Goal: Task Accomplishment & Management: Manage account settings

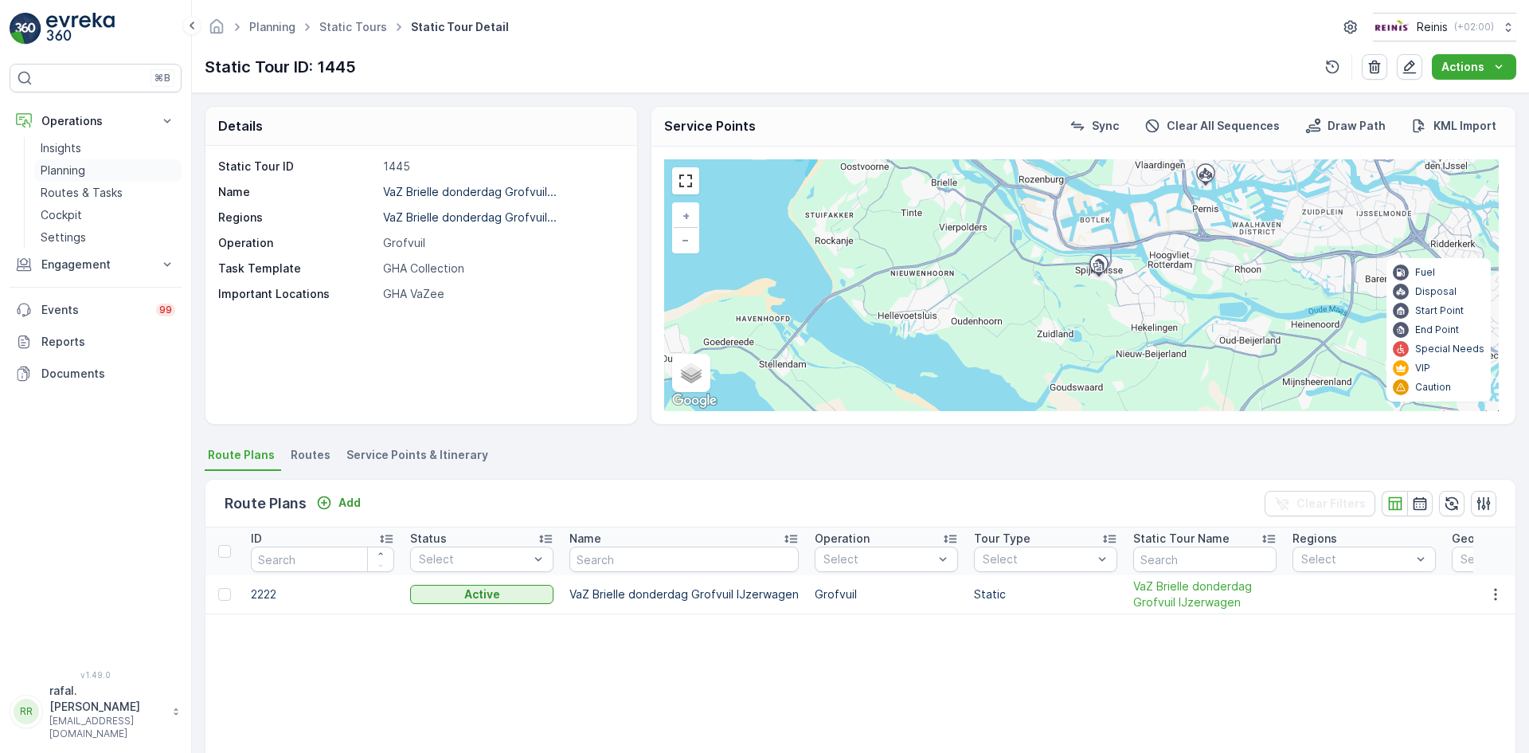
scroll to position [0, 2024]
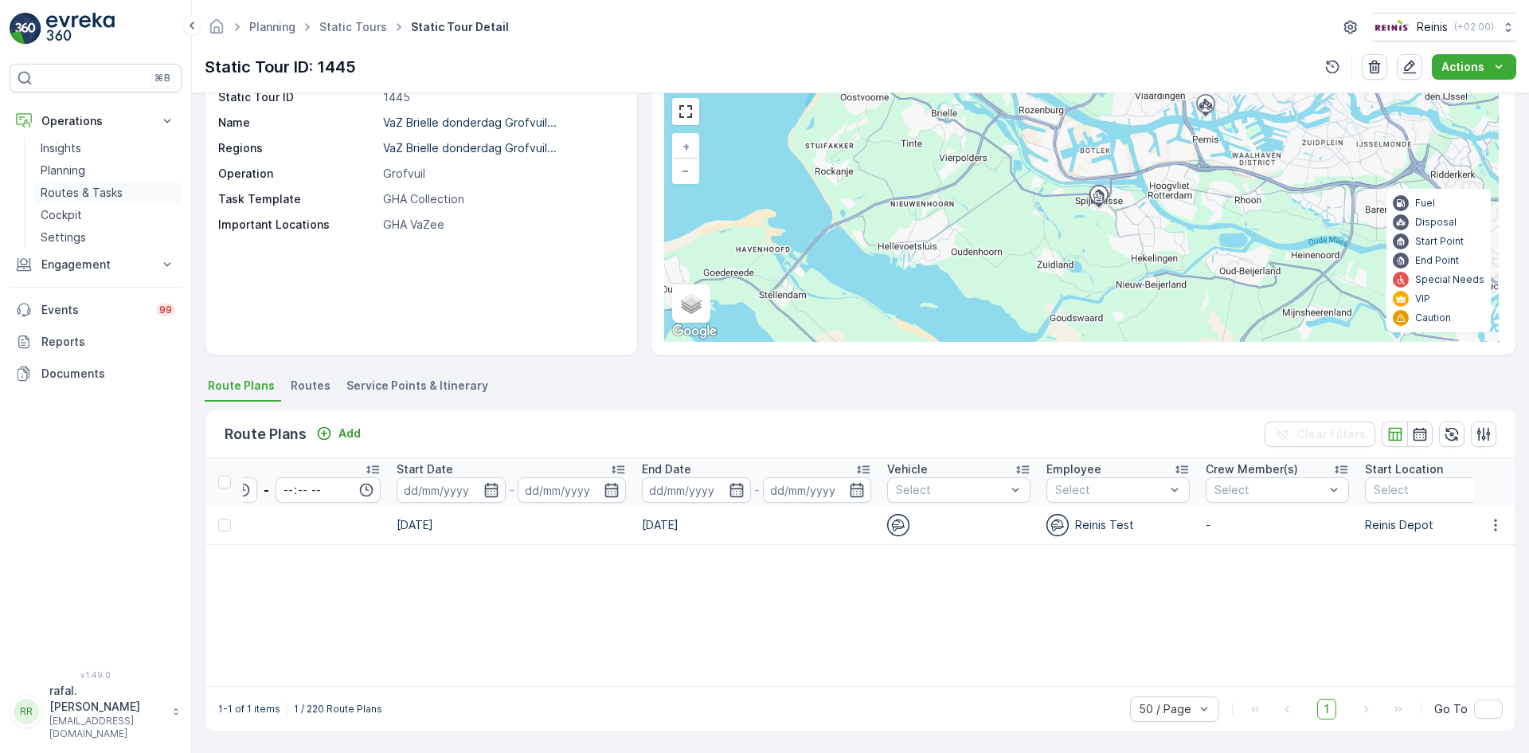
click at [54, 184] on link "Routes & Tasks" at bounding box center [107, 193] width 147 height 22
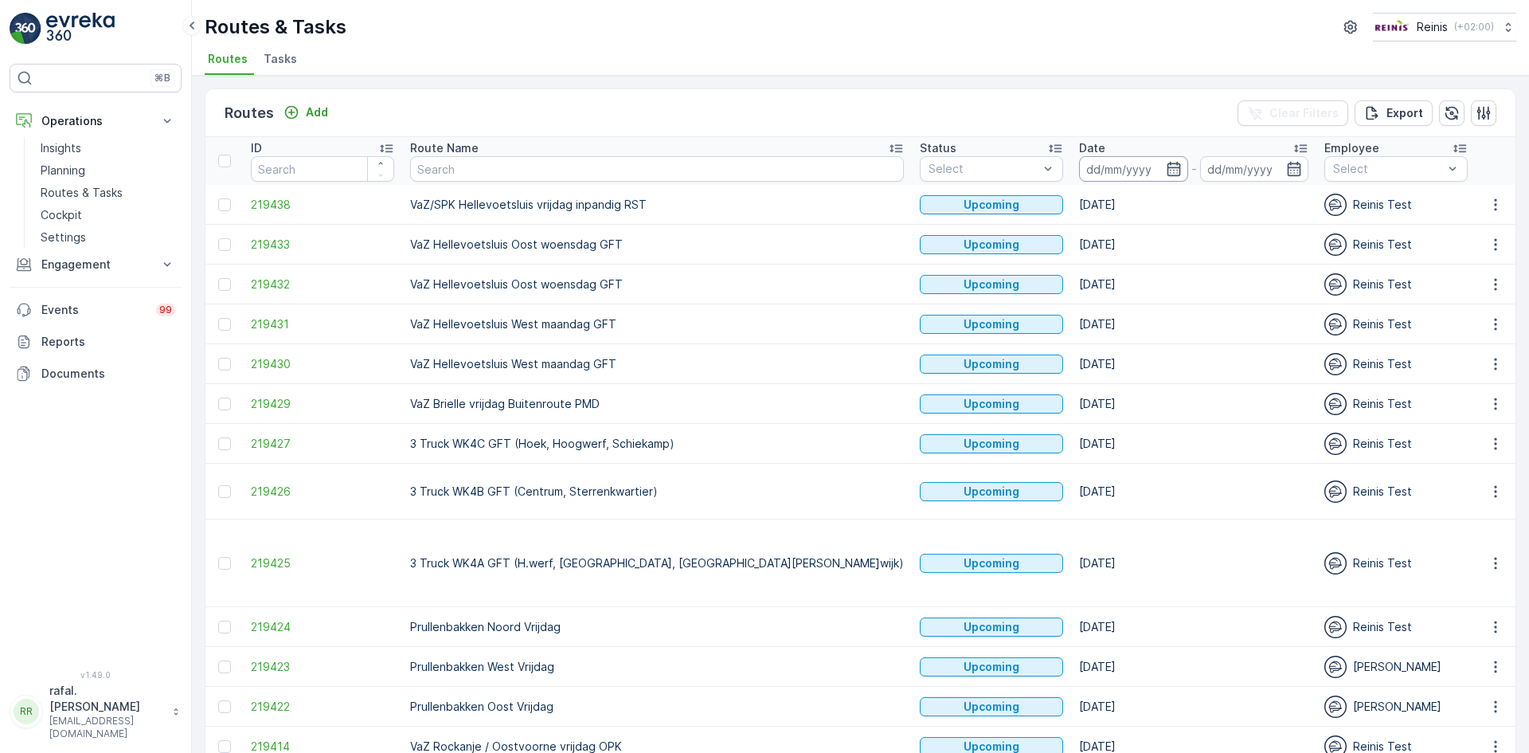
click at [1079, 163] on input at bounding box center [1133, 168] width 109 height 25
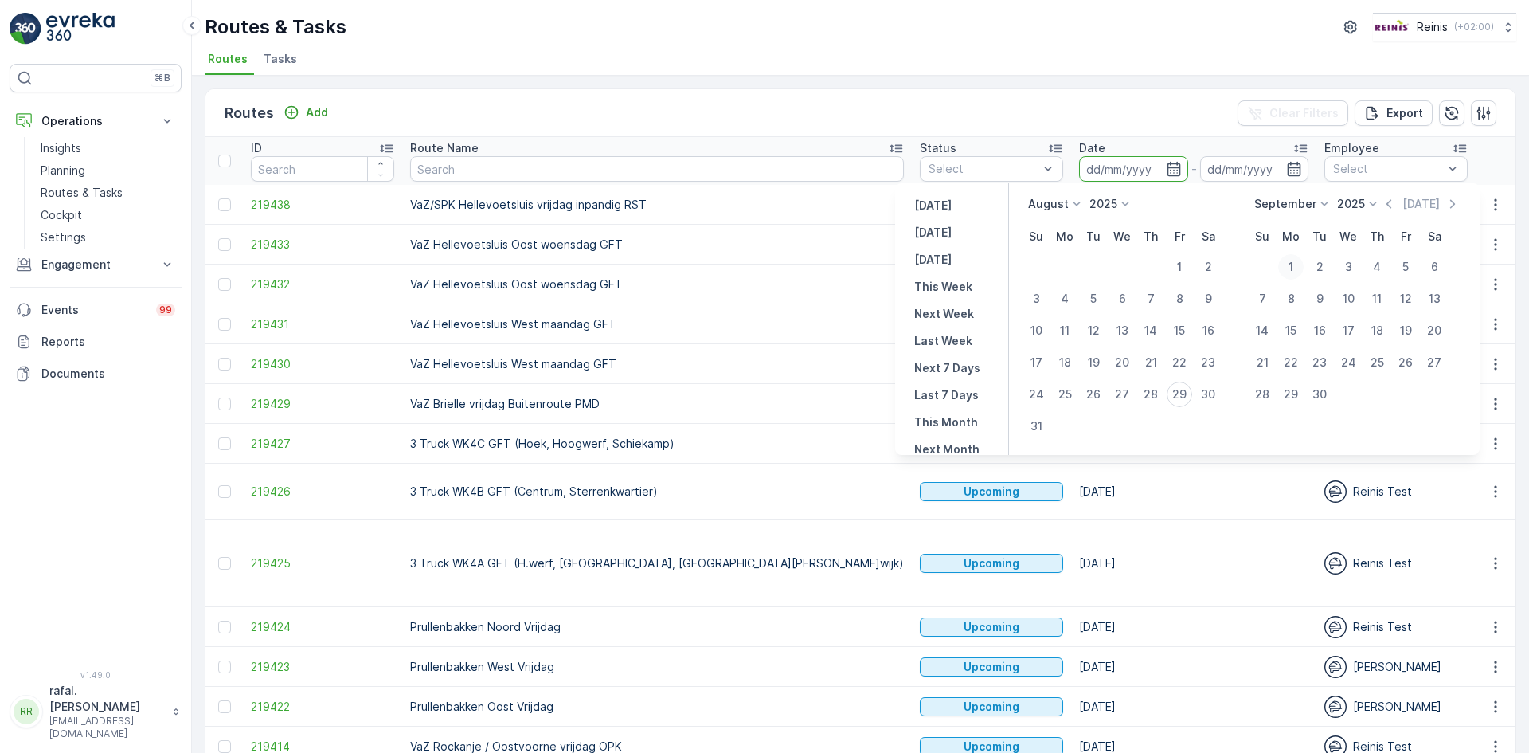
click at [1296, 262] on div "1" at bounding box center [1290, 266] width 25 height 25
type input "[DATE]"
click at [1296, 262] on div "1" at bounding box center [1290, 266] width 25 height 25
type input "[DATE]"
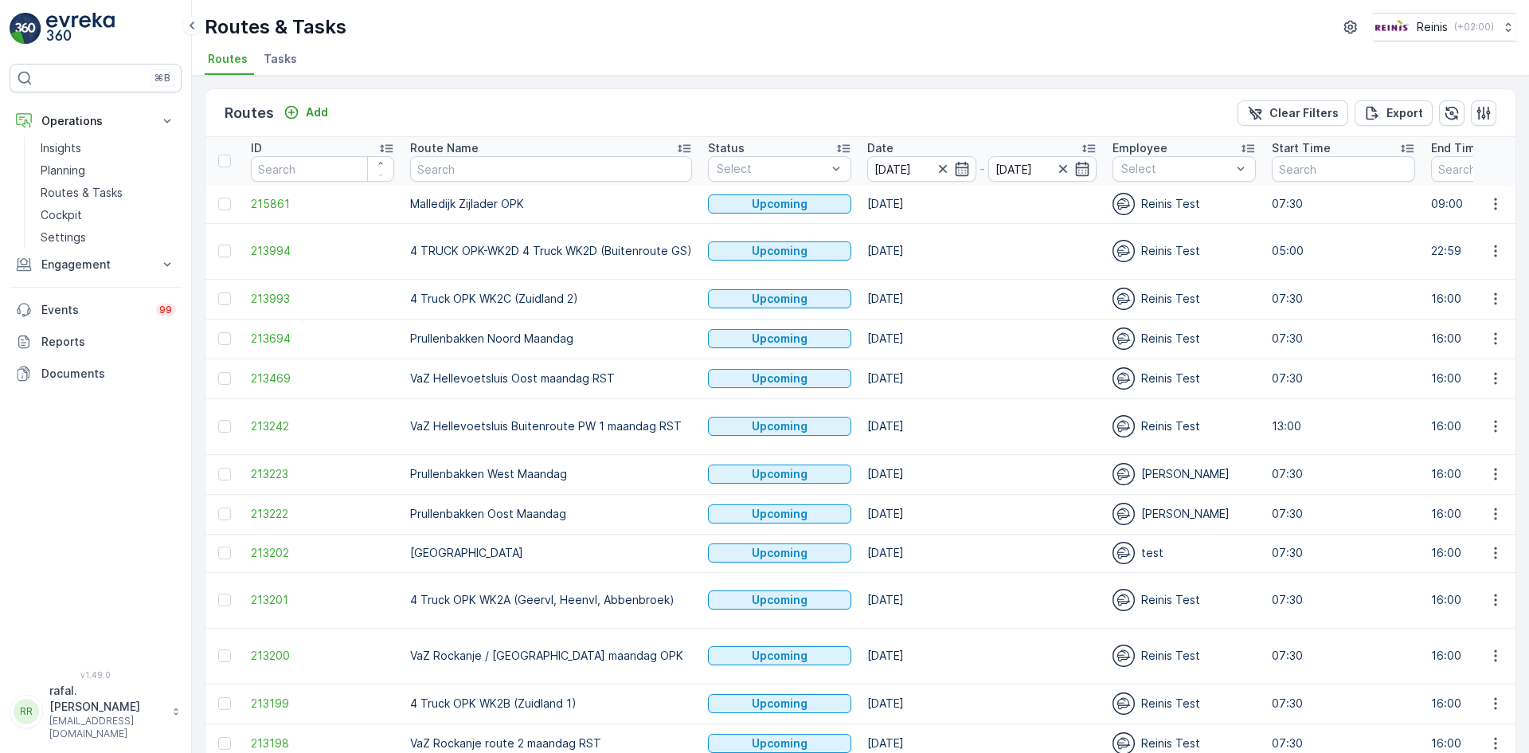
click at [680, 141] on icon at bounding box center [684, 148] width 16 height 16
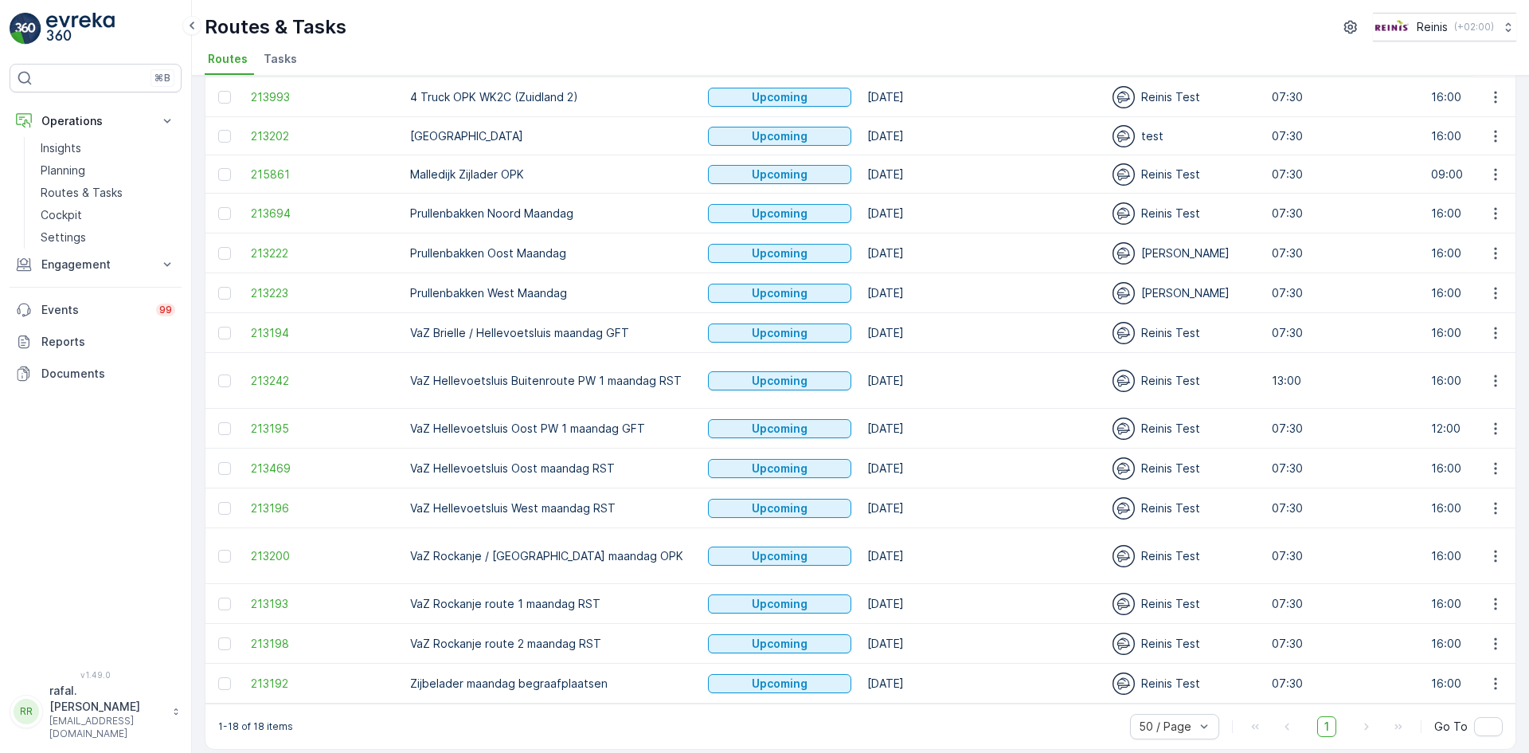
scroll to position [260, 0]
click at [1490, 674] on icon "button" at bounding box center [1496, 682] width 16 height 16
click at [1462, 607] on span "Change Assignee" at bounding box center [1458, 613] width 93 height 16
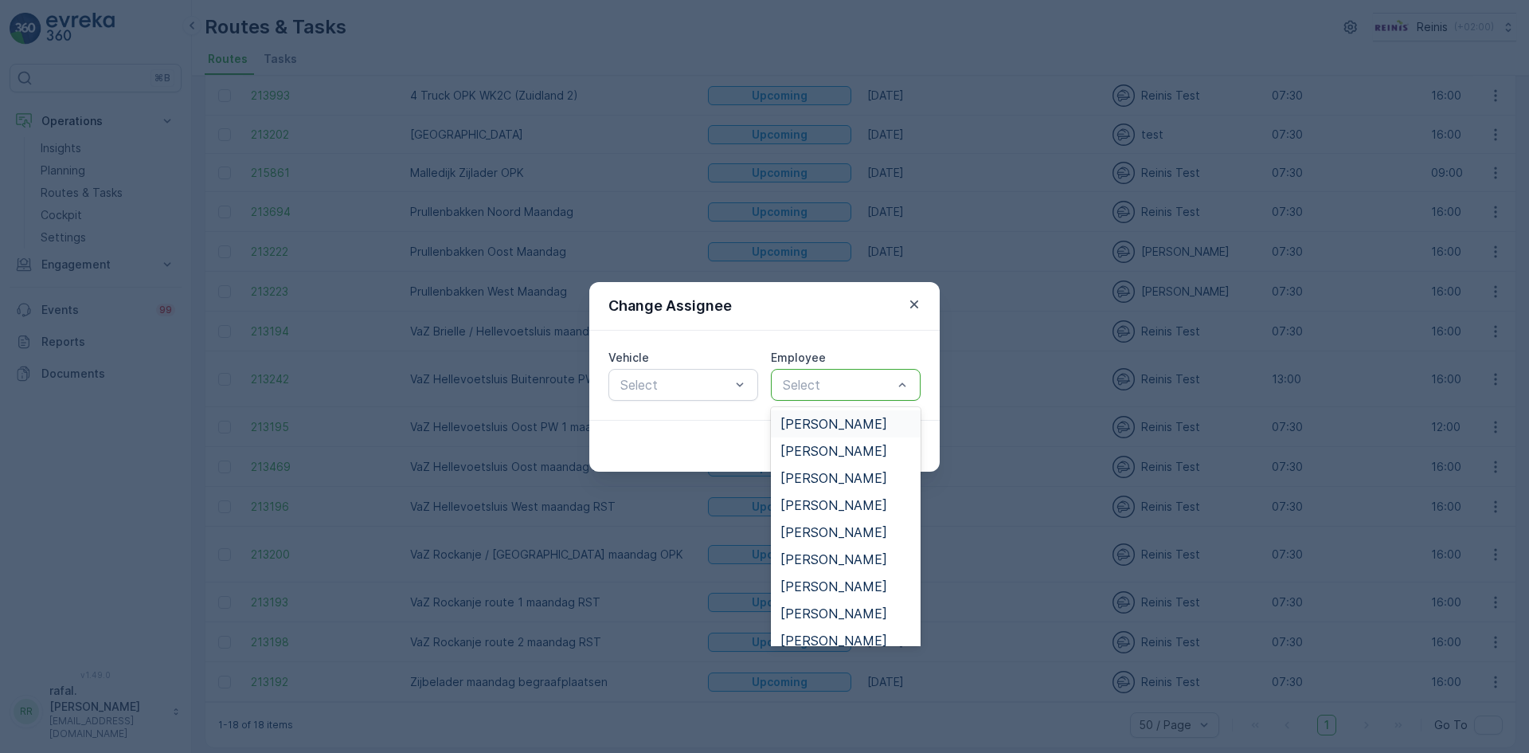
click at [870, 384] on div at bounding box center [837, 385] width 113 height 14
click at [829, 593] on span "[PERSON_NAME]" at bounding box center [834, 591] width 107 height 14
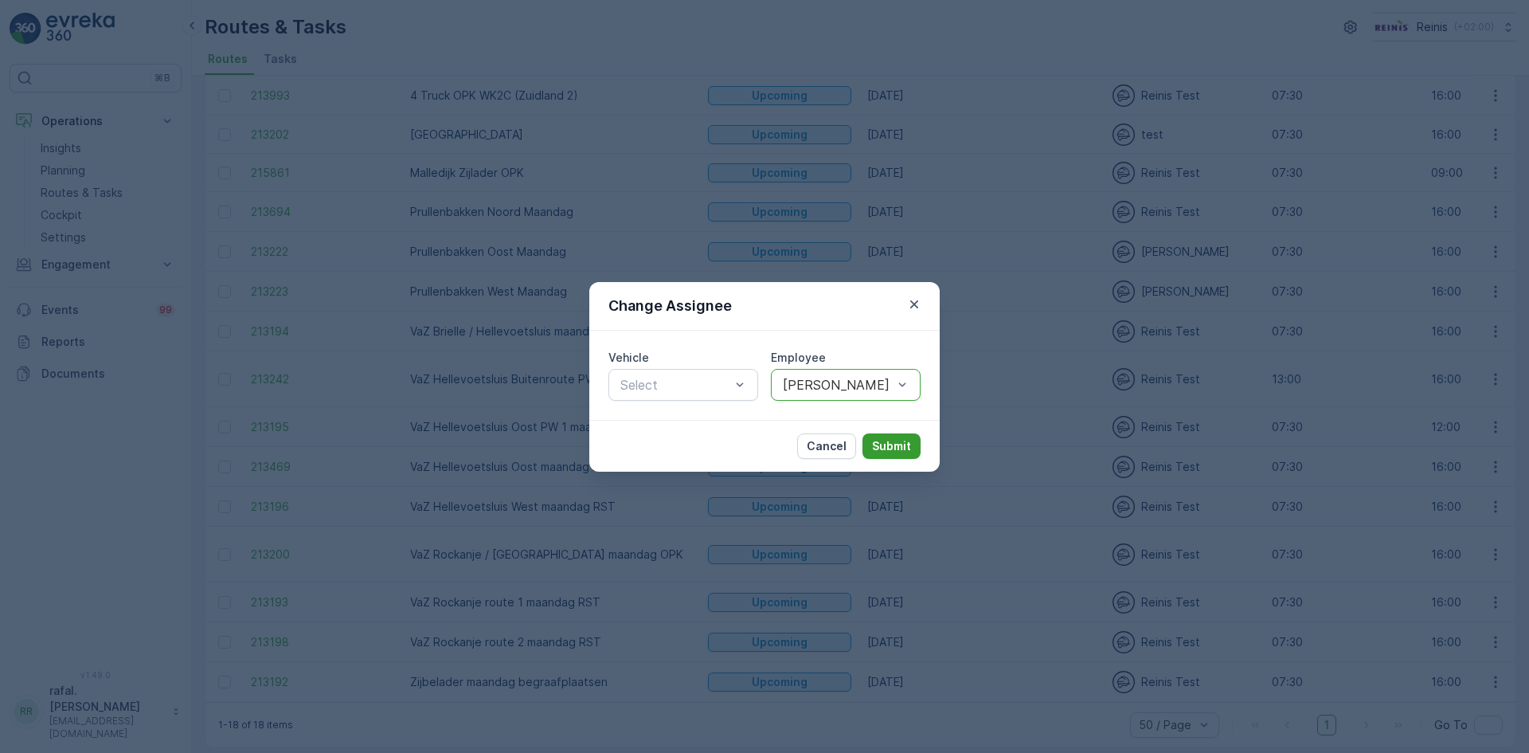
click at [891, 449] on p "Submit" at bounding box center [891, 446] width 39 height 16
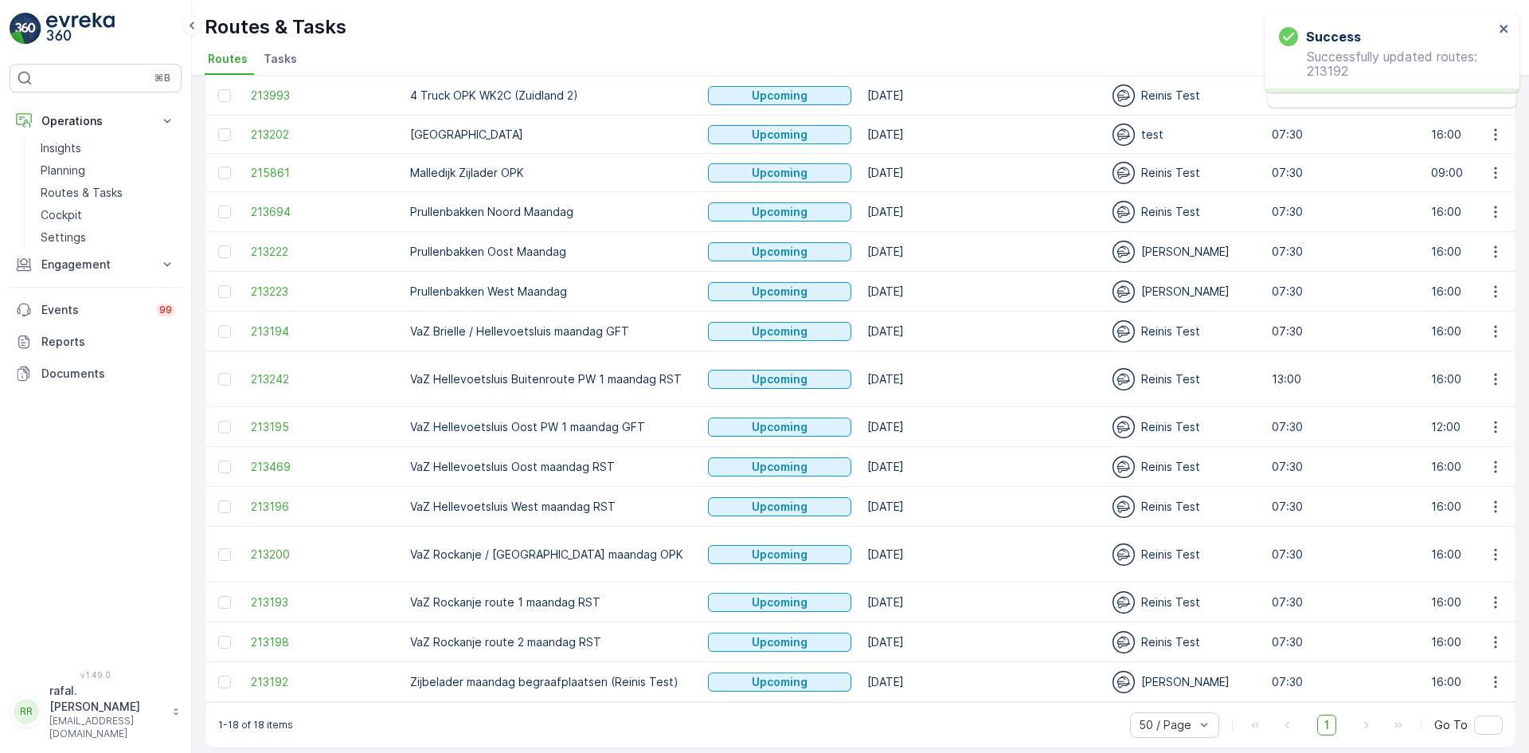
scroll to position [181, 0]
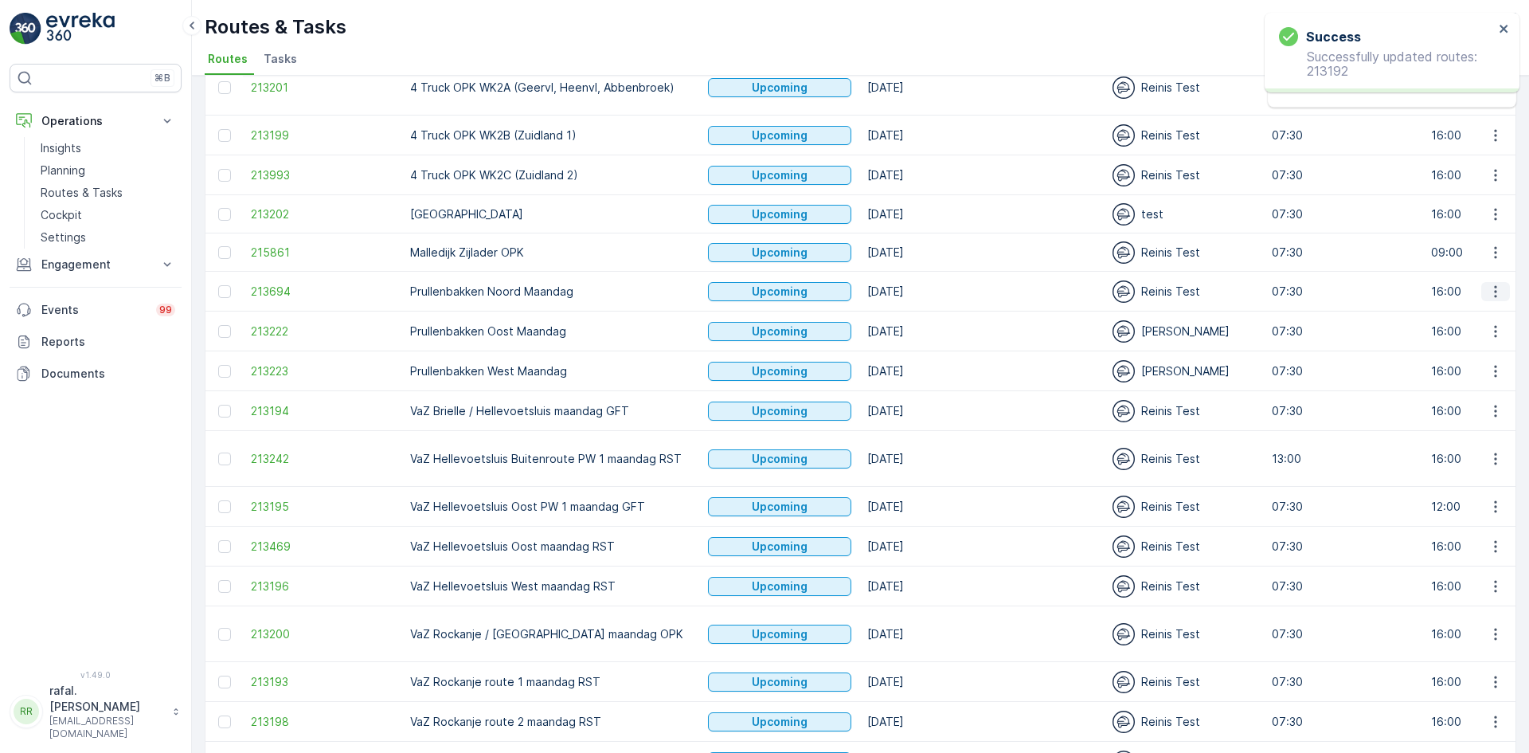
click at [1496, 290] on icon "button" at bounding box center [1496, 292] width 16 height 16
click at [1480, 405] on span "Change Assignee" at bounding box center [1458, 405] width 93 height 16
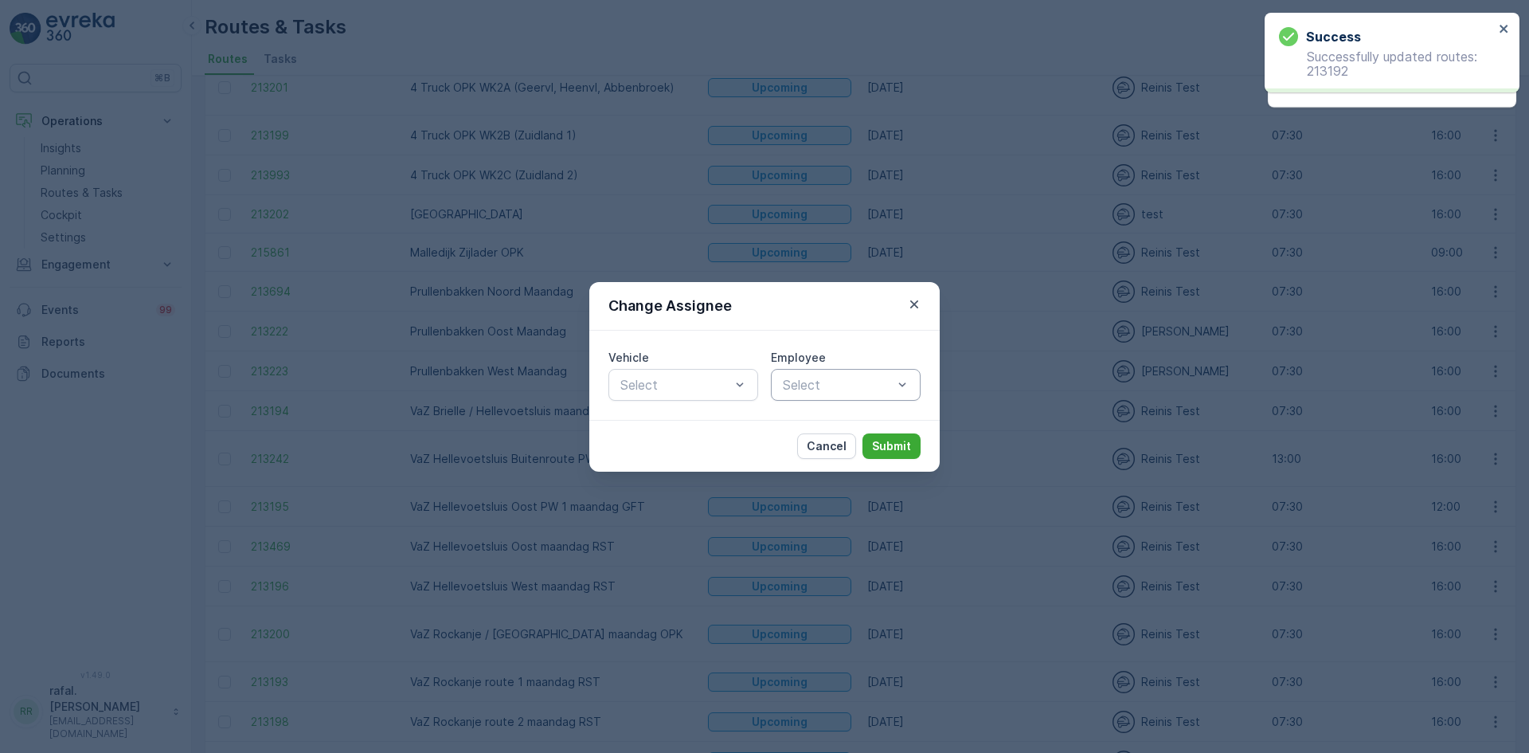
click at [861, 388] on div at bounding box center [837, 385] width 113 height 14
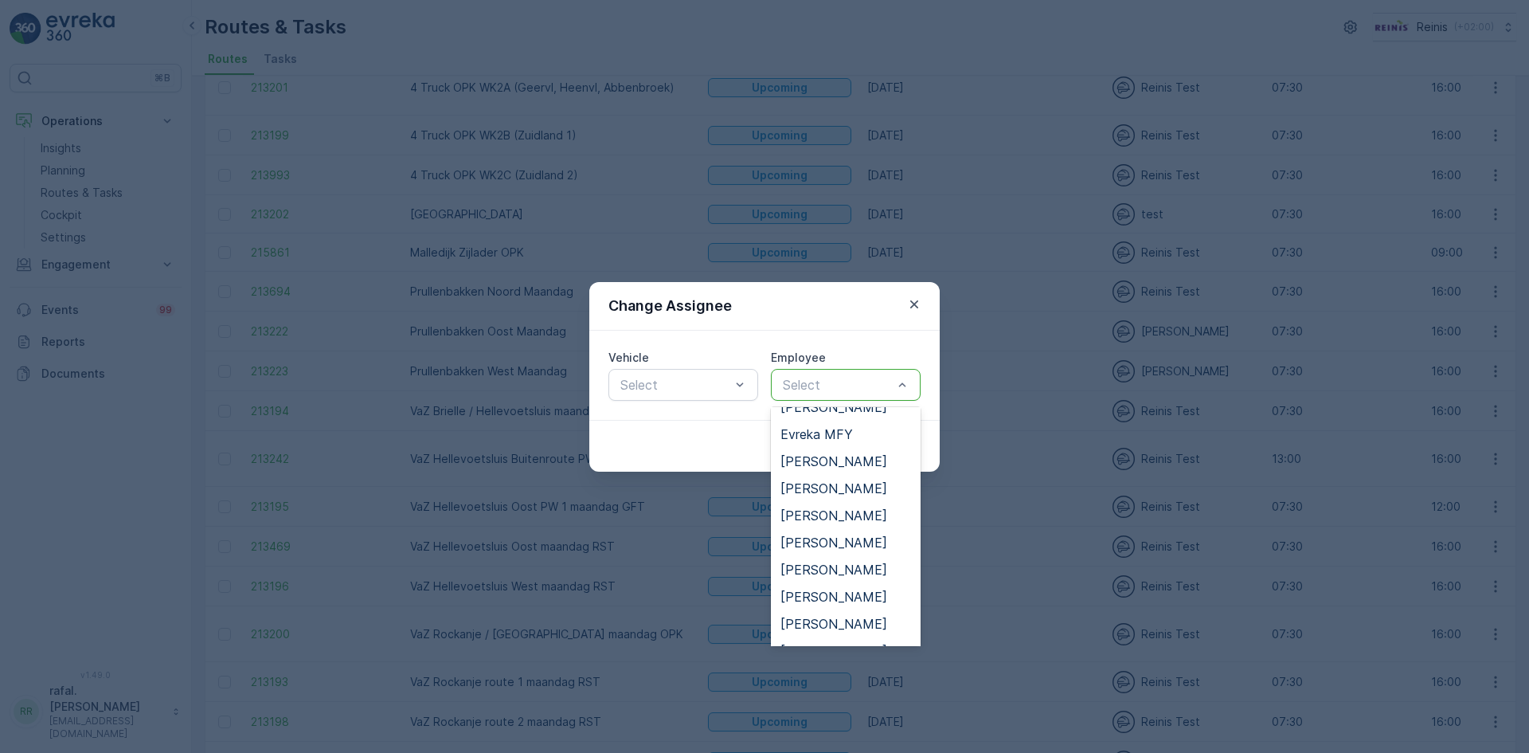
scroll to position [478, 0]
click at [840, 569] on span "[PERSON_NAME]" at bounding box center [834, 569] width 107 height 14
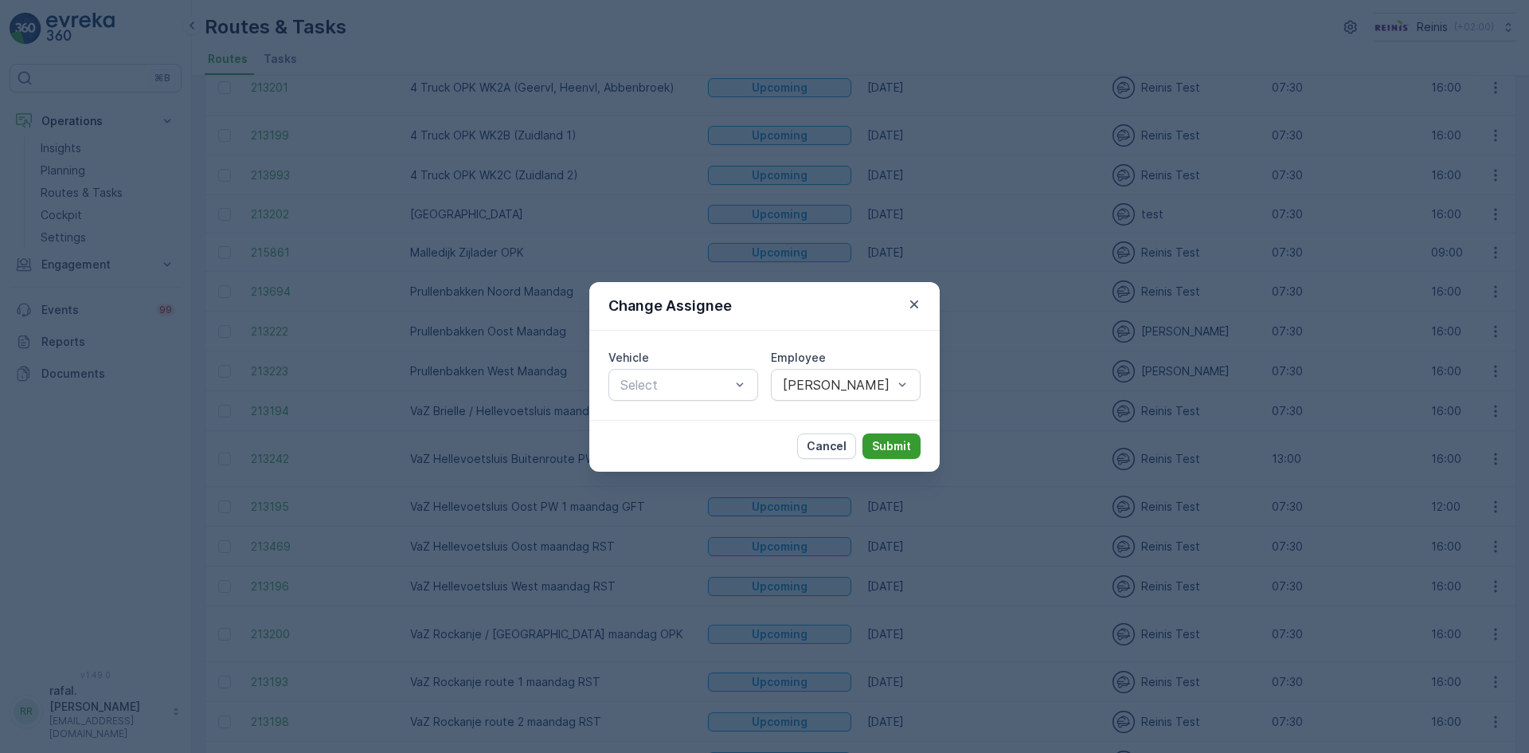
click at [895, 444] on p "Submit" at bounding box center [891, 446] width 39 height 16
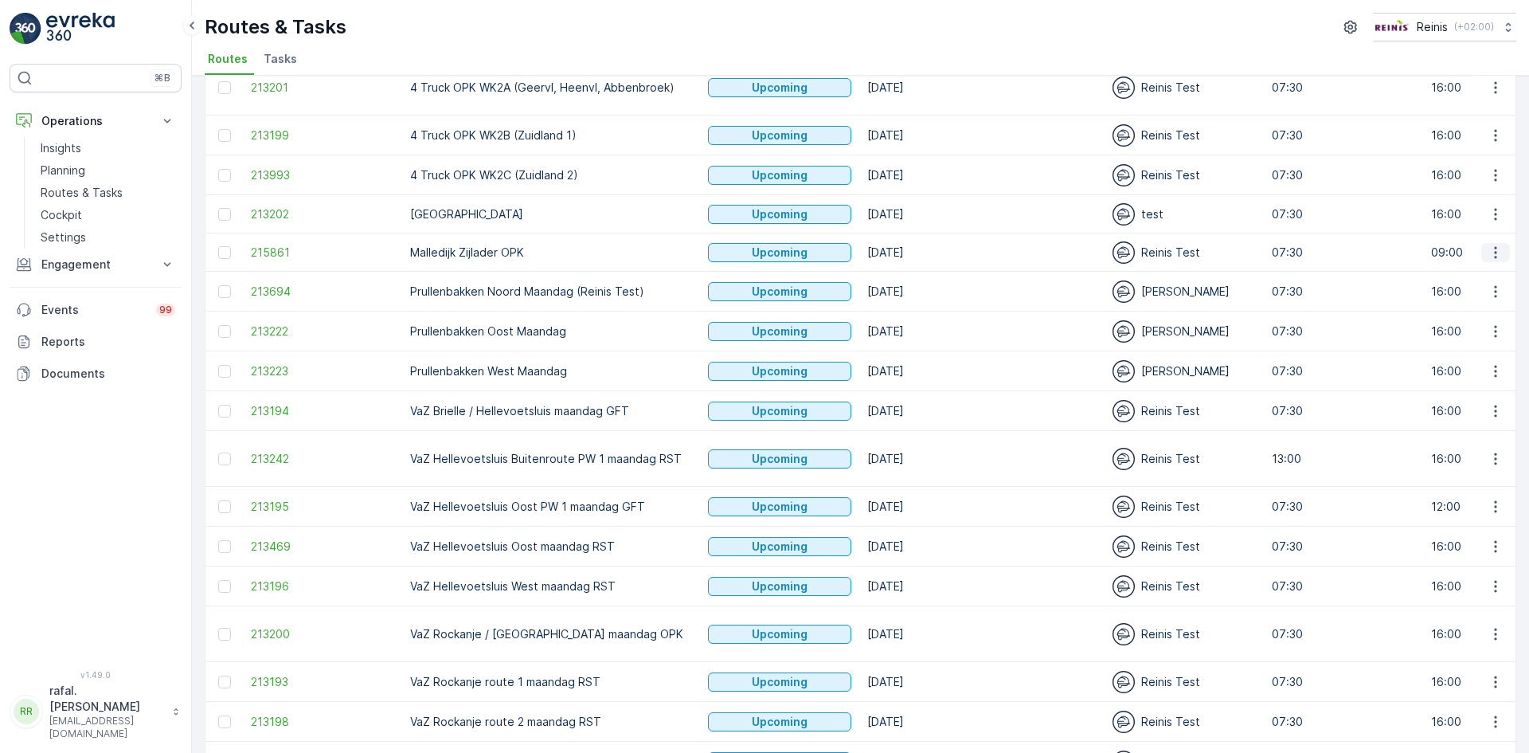
click at [1498, 253] on icon "button" at bounding box center [1496, 253] width 16 height 16
click at [1451, 365] on span "Change Assignee" at bounding box center [1458, 366] width 93 height 16
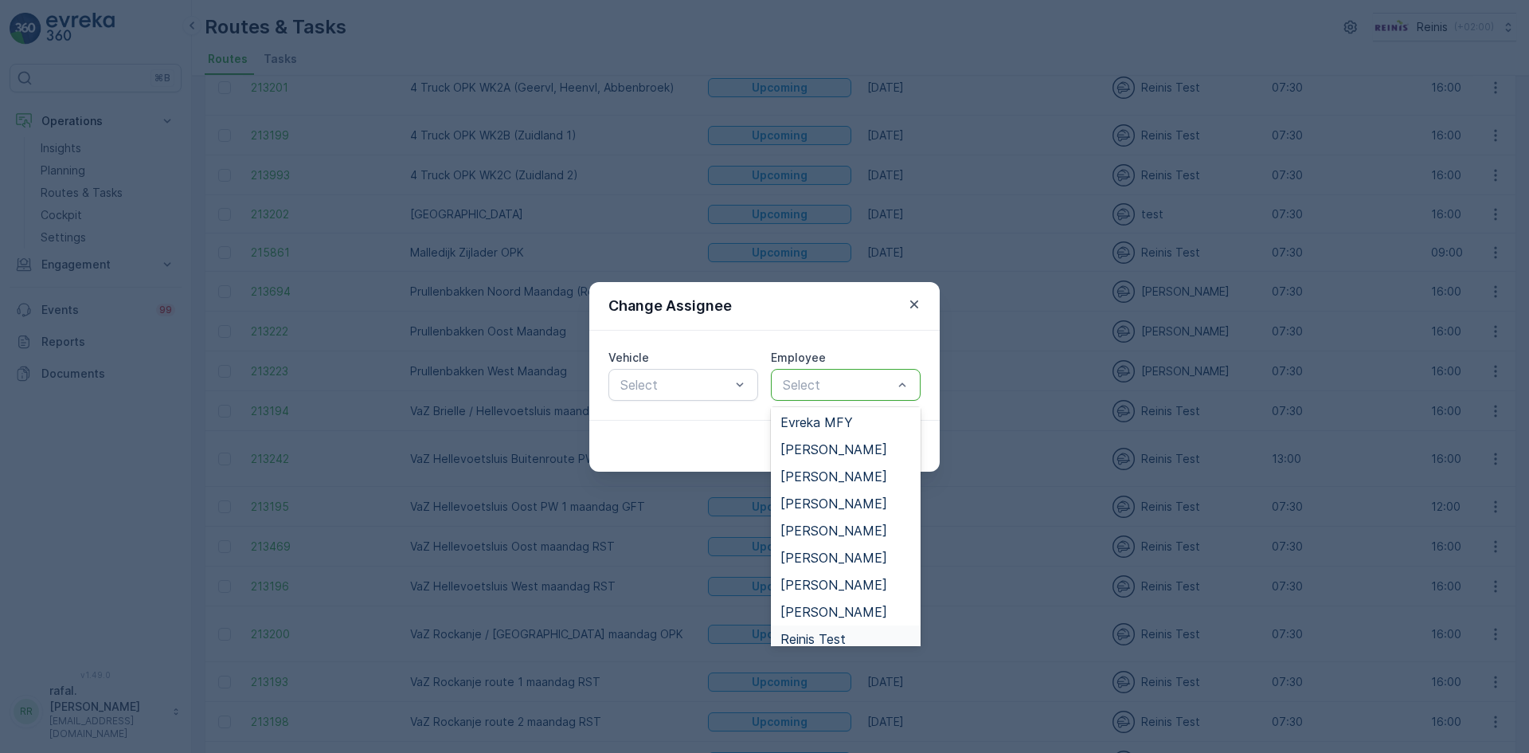
scroll to position [166, 0]
click at [858, 468] on span "[PERSON_NAME]" at bounding box center [834, 475] width 107 height 14
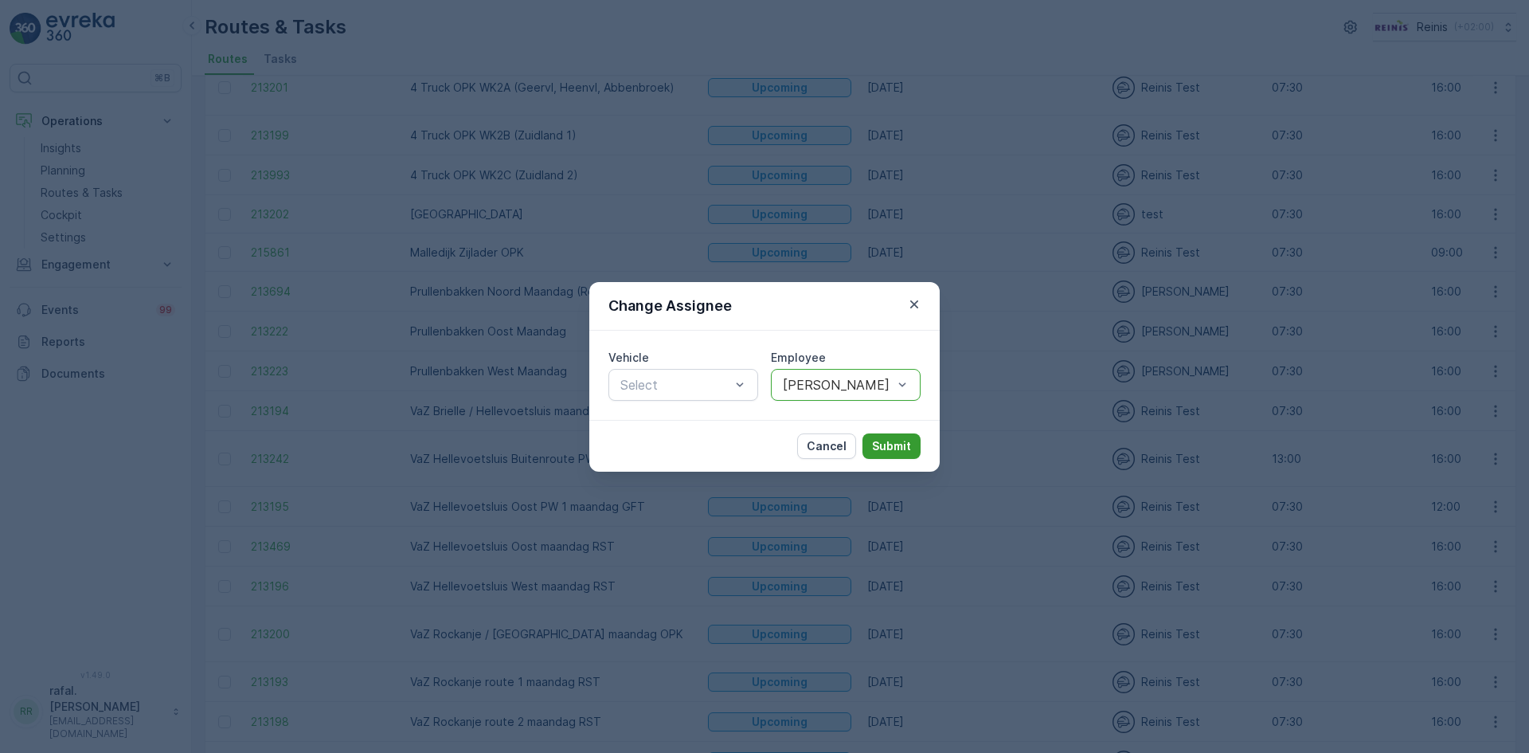
click at [900, 448] on p "Submit" at bounding box center [891, 446] width 39 height 16
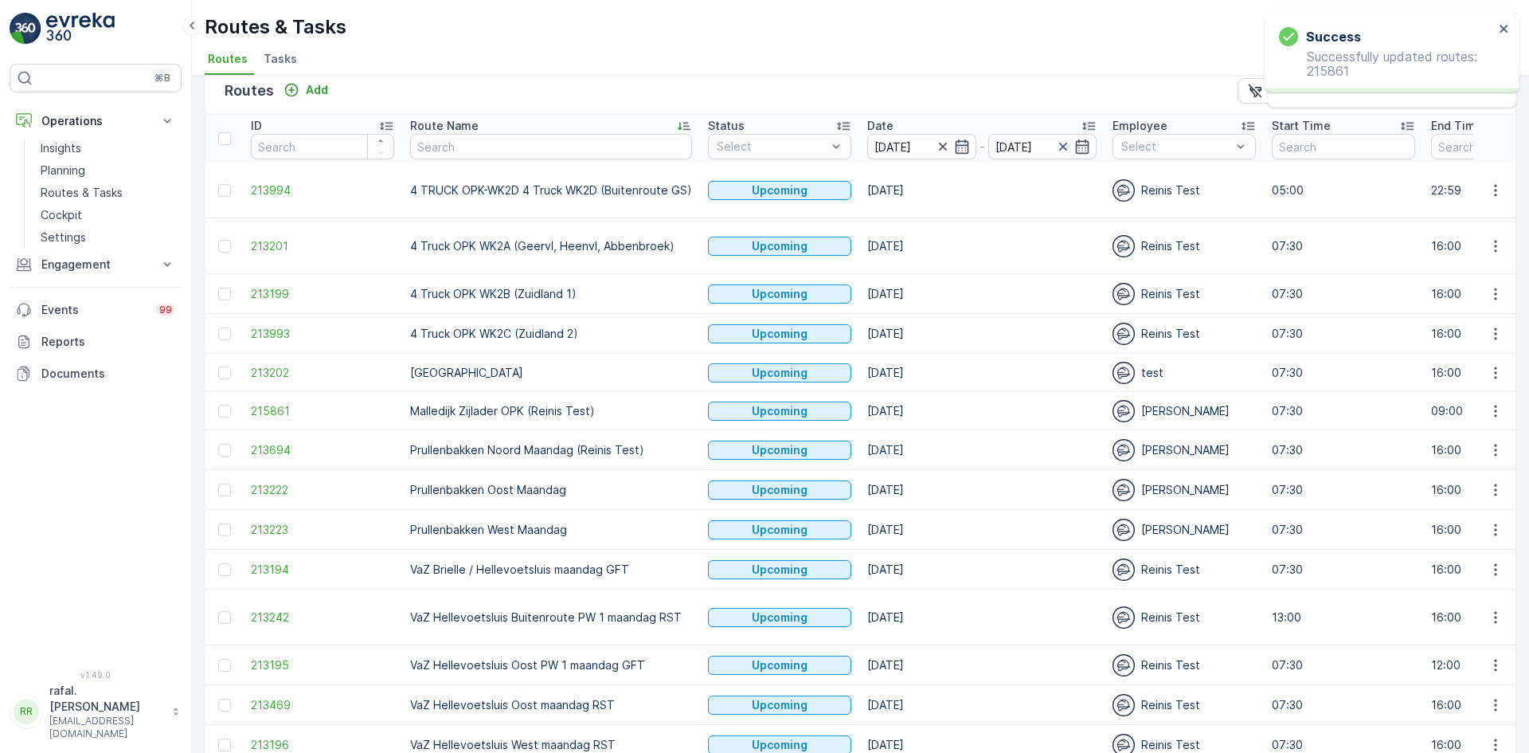
scroll to position [0, 0]
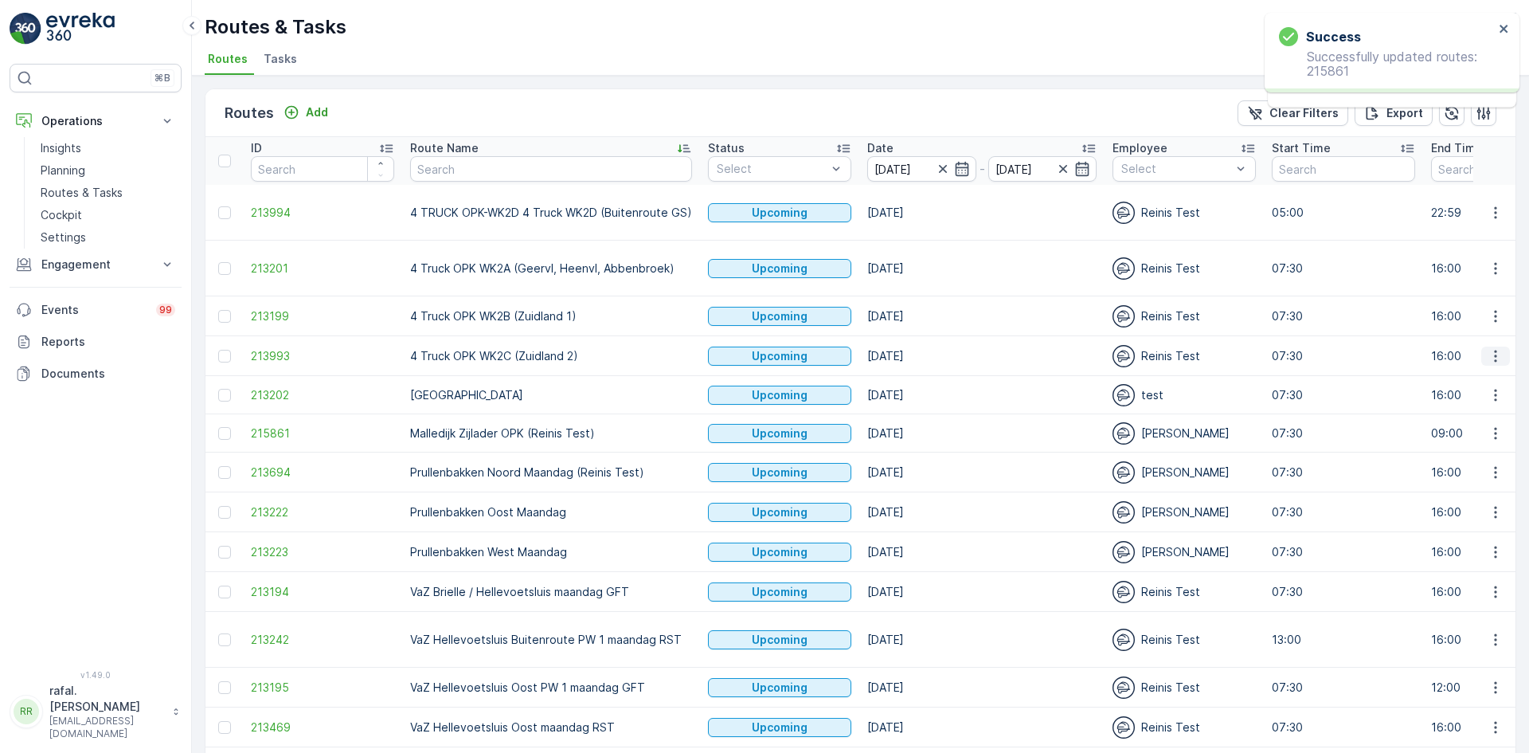
click at [1501, 350] on button "button" at bounding box center [1496, 356] width 29 height 19
click at [1473, 470] on span "Change Assignee" at bounding box center [1458, 469] width 93 height 16
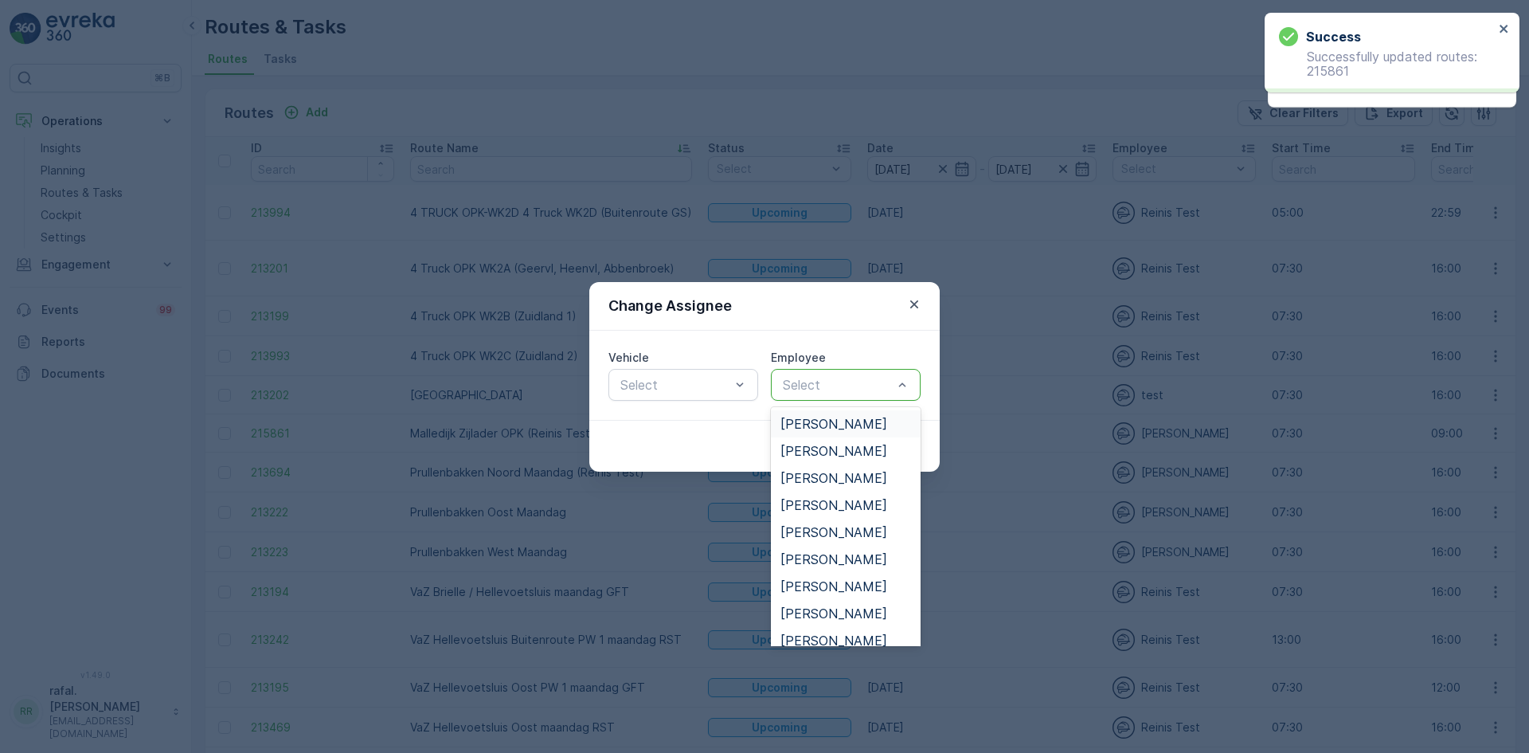
click at [883, 390] on div at bounding box center [837, 385] width 113 height 14
click at [848, 549] on div "[PERSON_NAME]" at bounding box center [846, 559] width 150 height 27
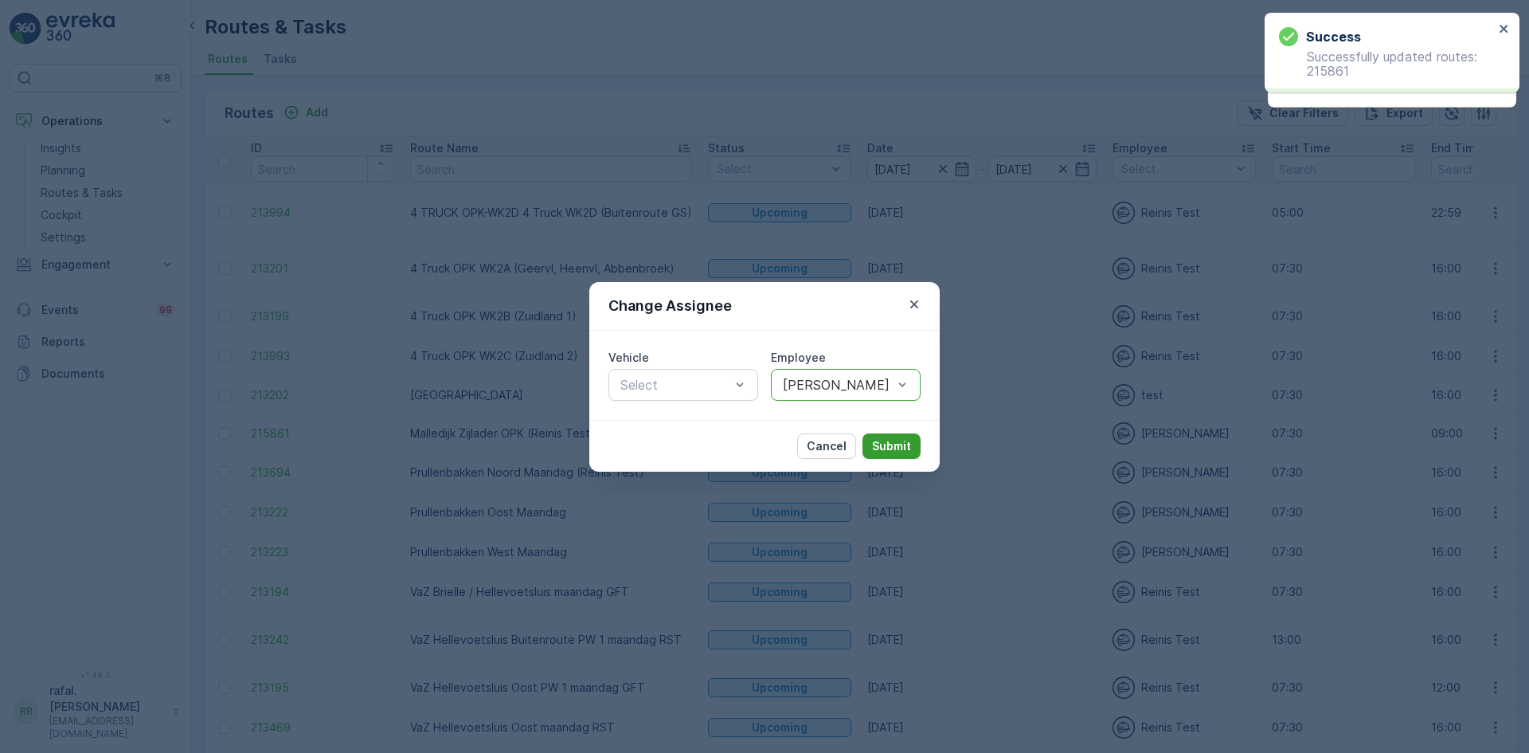
click at [891, 448] on p "Submit" at bounding box center [891, 446] width 39 height 16
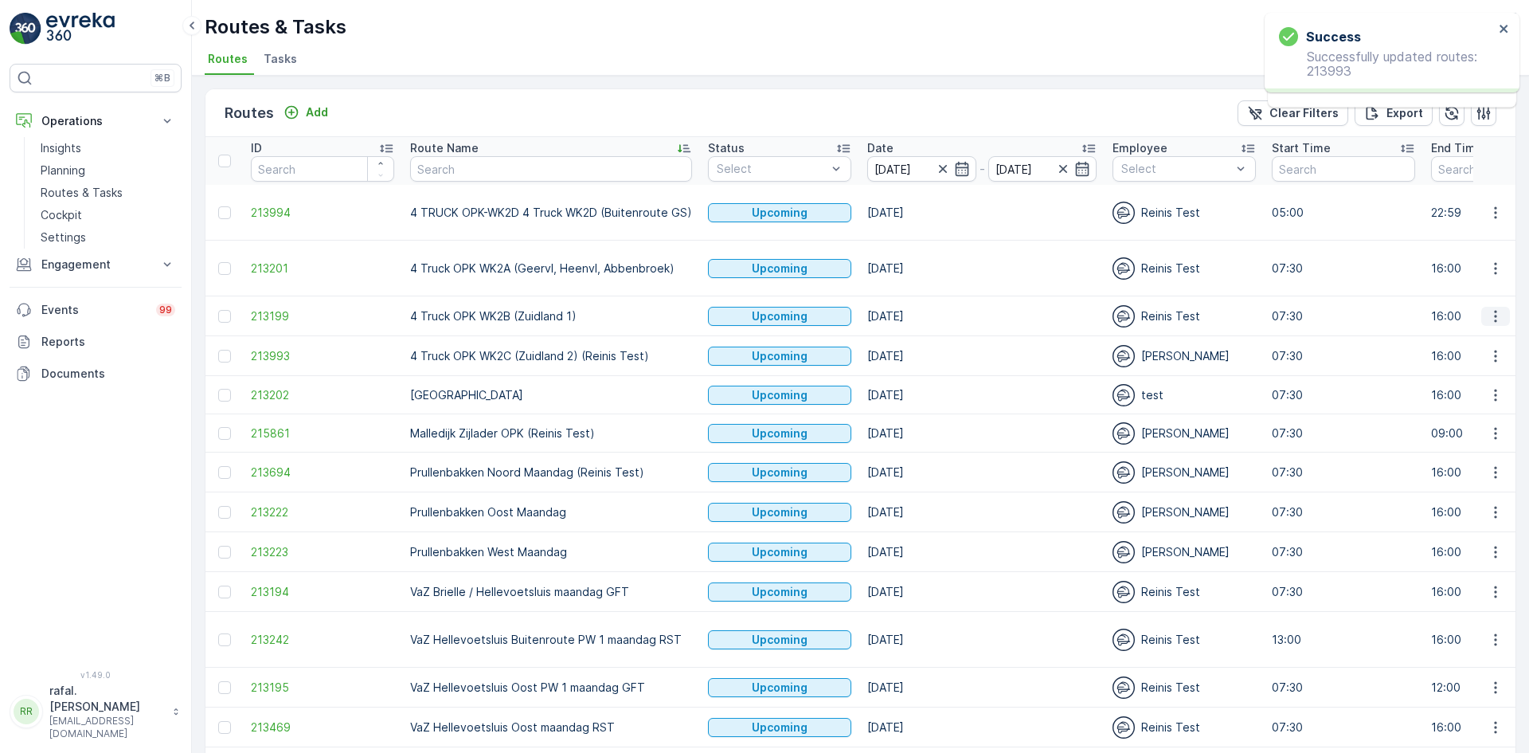
click at [1498, 315] on icon "button" at bounding box center [1496, 316] width 16 height 16
click at [1446, 430] on span "Change Assignee" at bounding box center [1458, 429] width 93 height 16
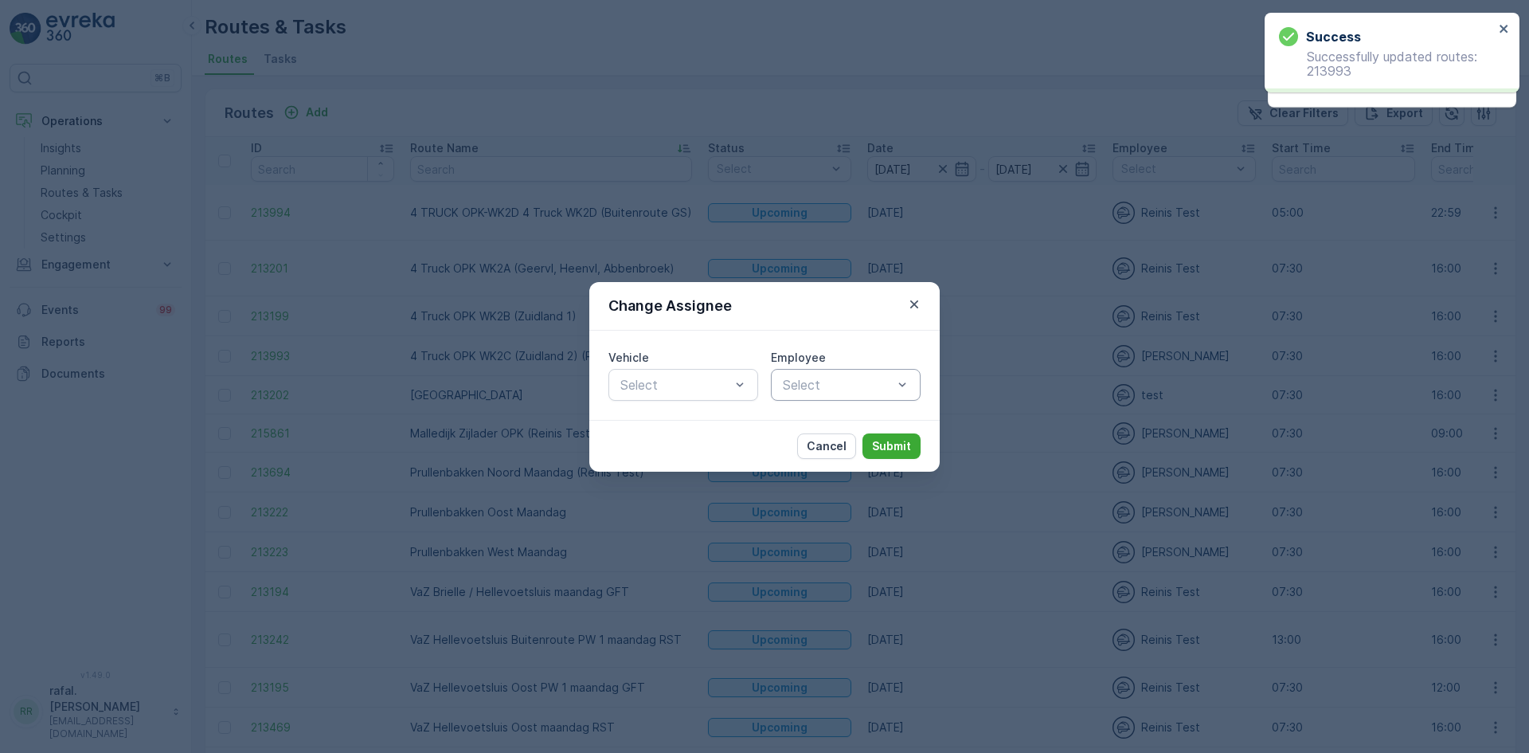
click at [851, 379] on div at bounding box center [837, 385] width 113 height 14
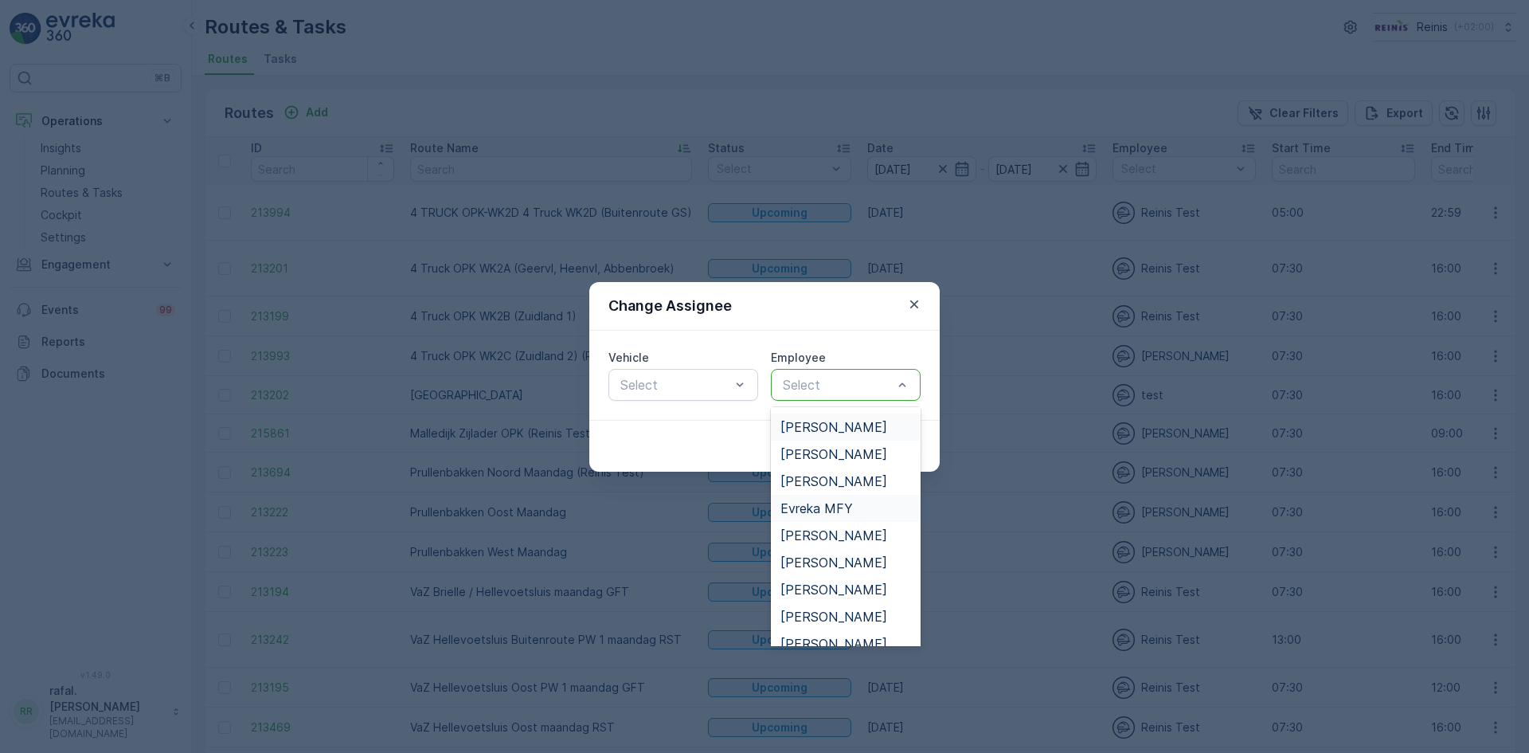
scroll to position [80, 0]
click at [849, 506] on span "[PERSON_NAME]" at bounding box center [834, 506] width 107 height 14
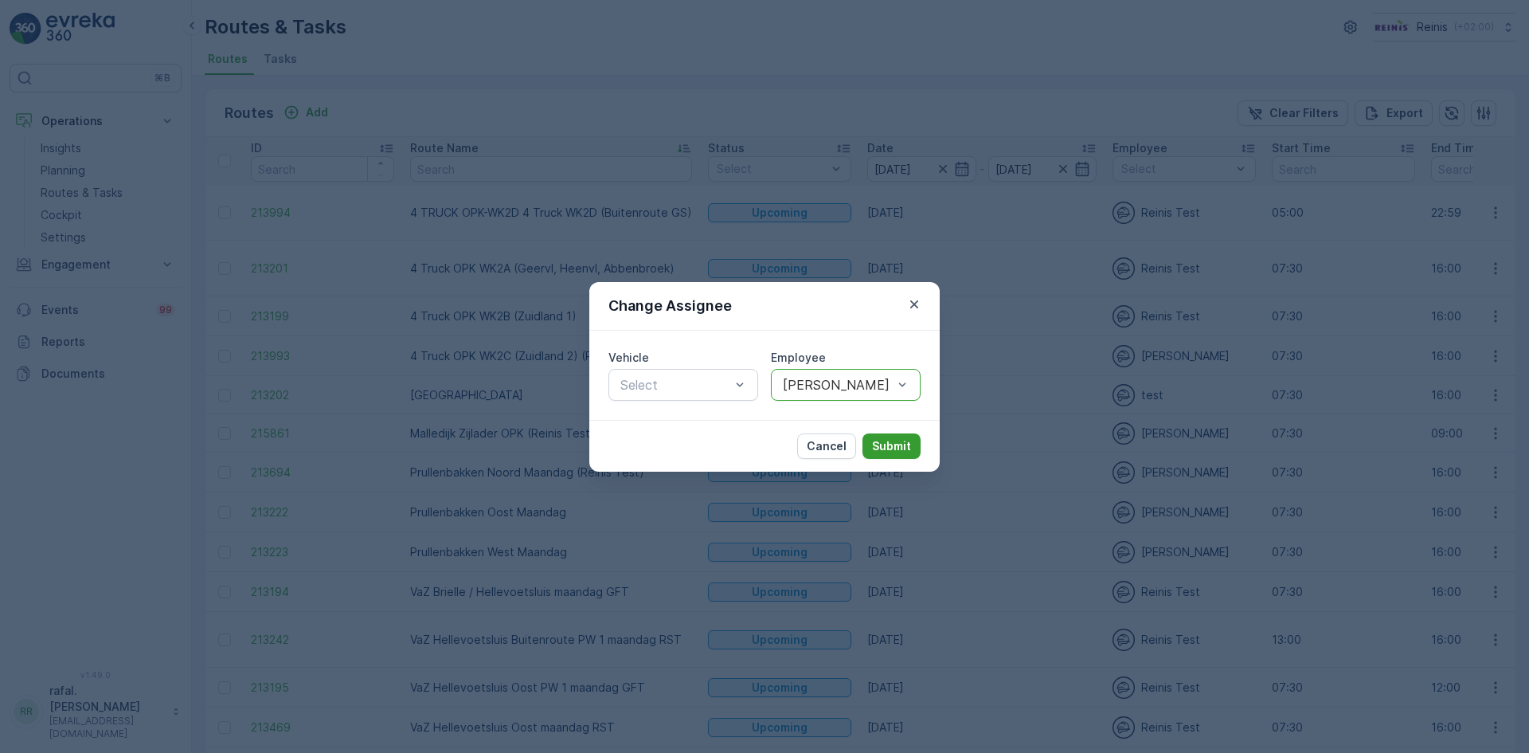
click at [883, 440] on p "Submit" at bounding box center [891, 446] width 39 height 16
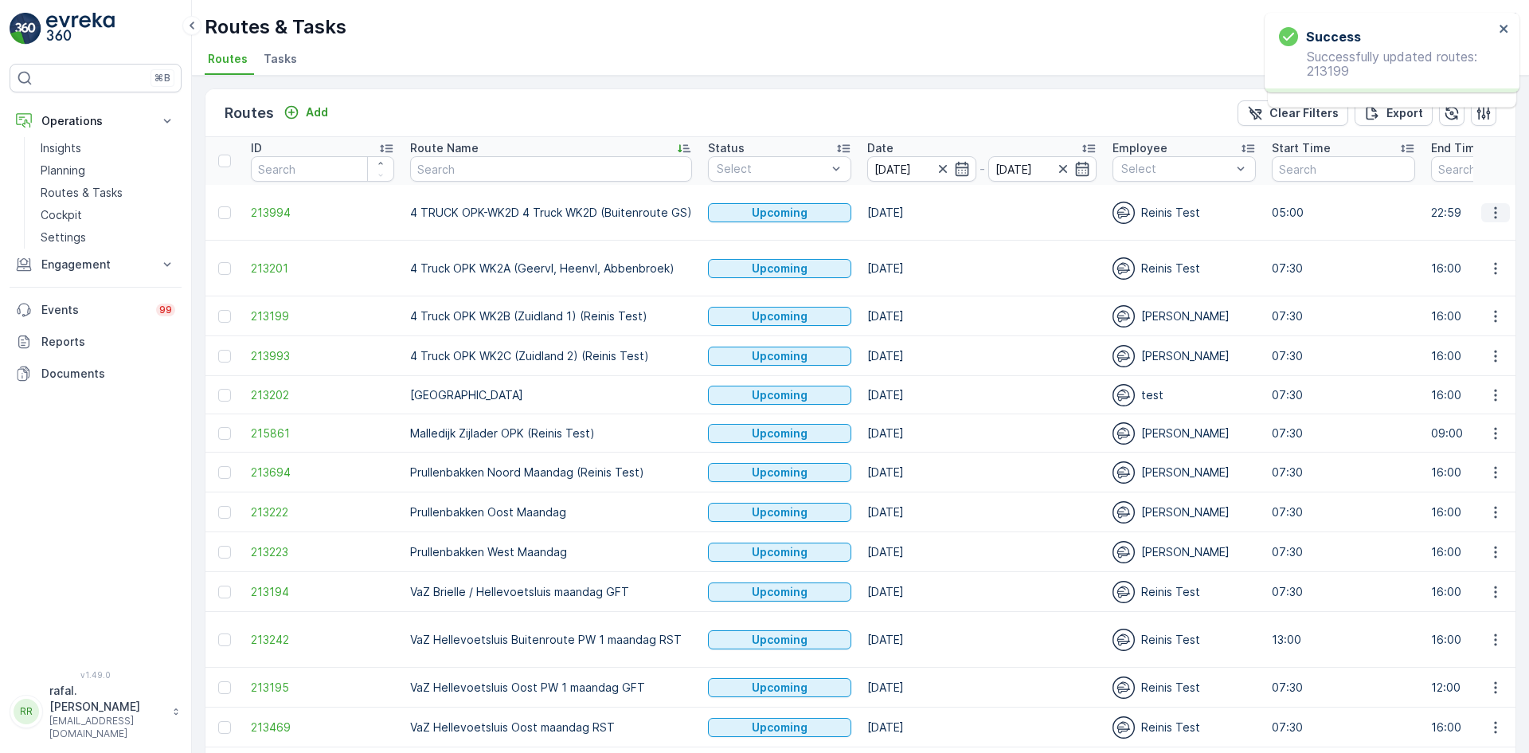
click at [1492, 209] on icon "button" at bounding box center [1496, 213] width 16 height 16
click at [1478, 322] on span "Change Assignee" at bounding box center [1458, 326] width 93 height 16
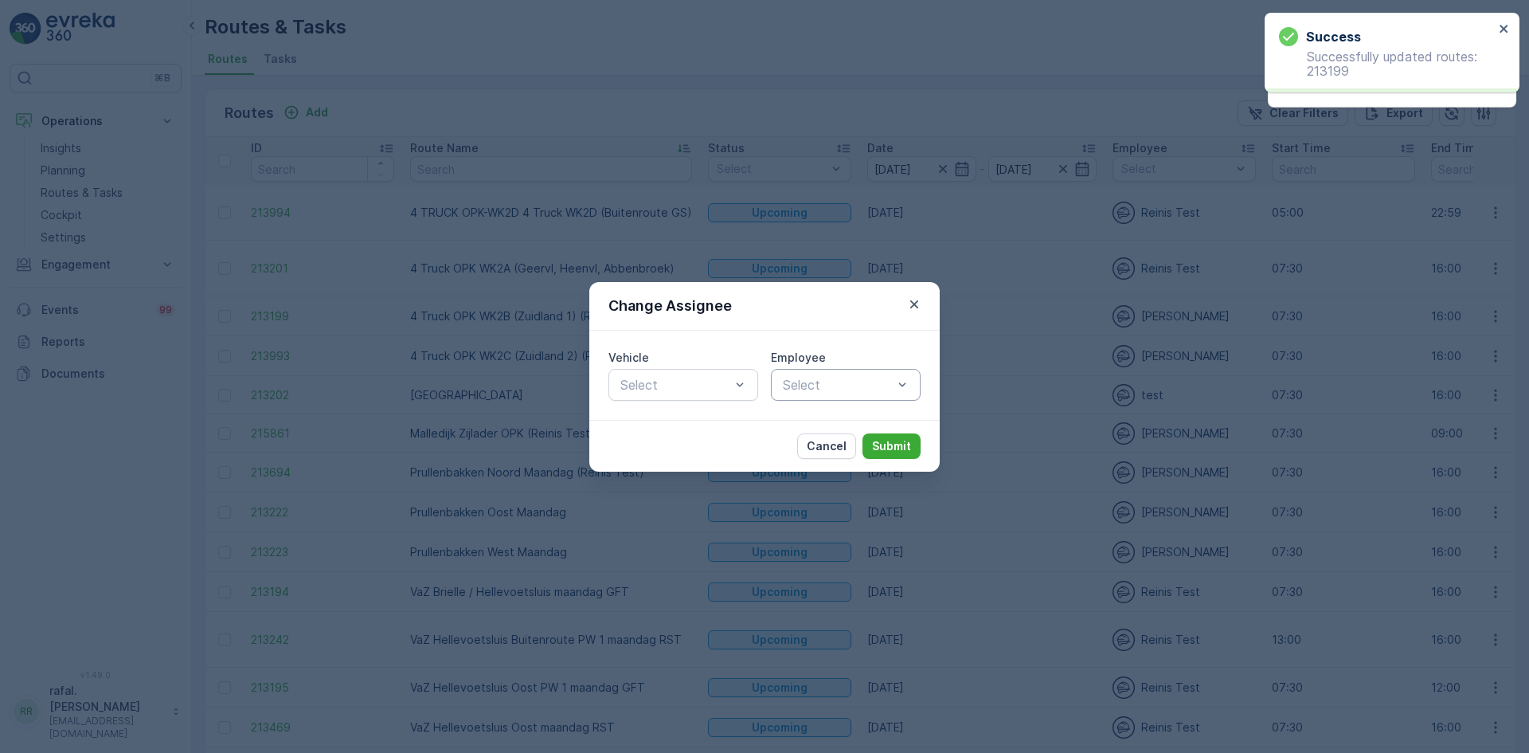
click at [858, 380] on div at bounding box center [837, 385] width 113 height 14
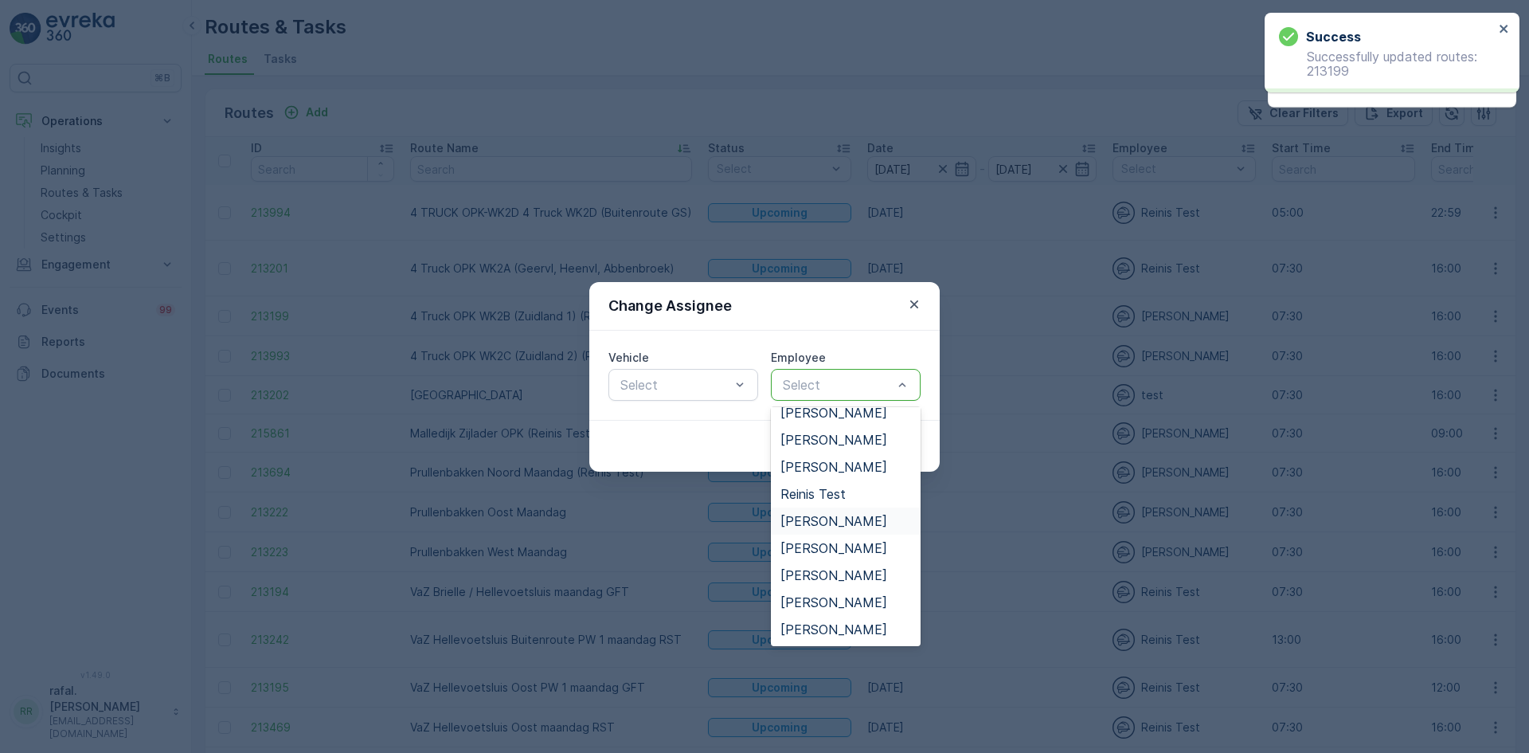
scroll to position [405, 0]
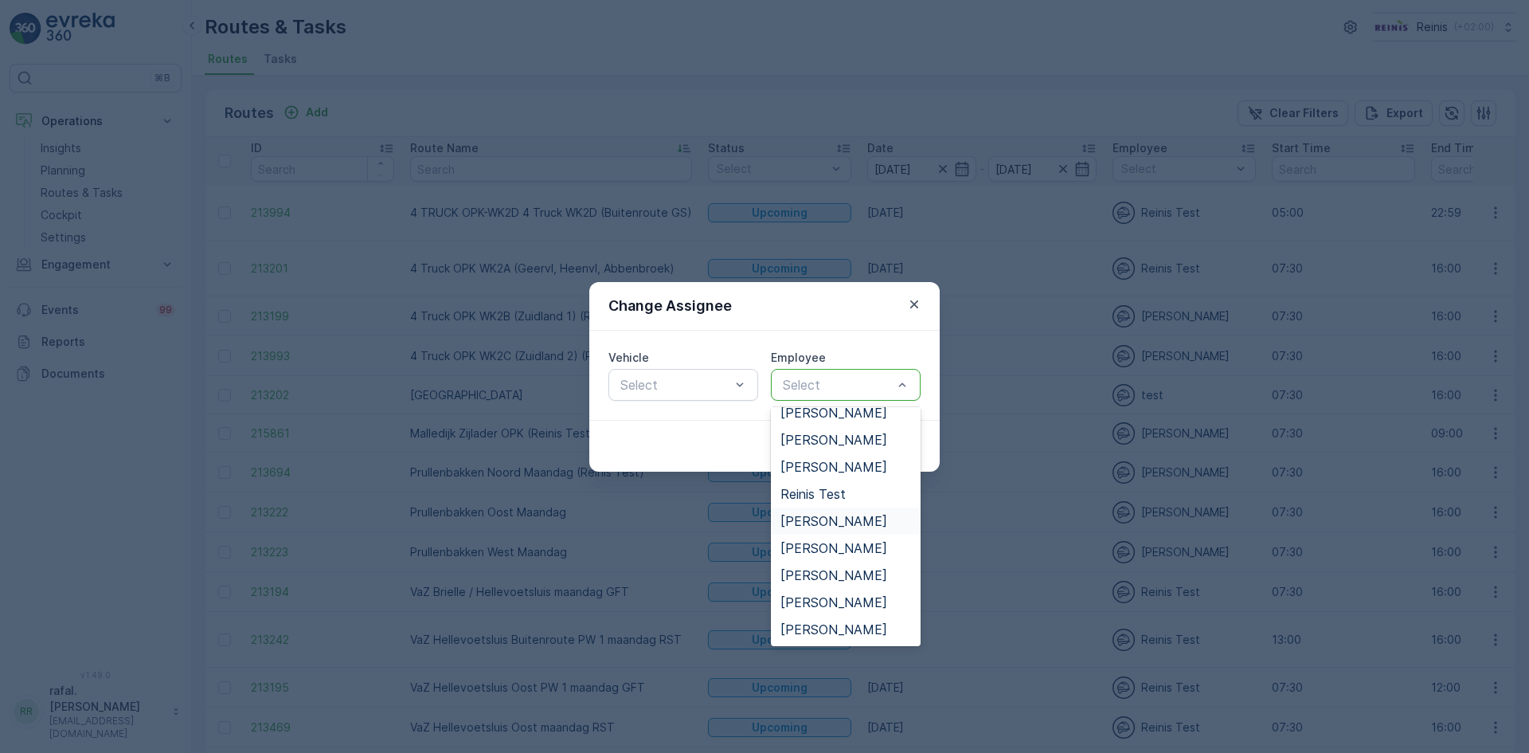
click at [840, 514] on span "[PERSON_NAME]" at bounding box center [834, 521] width 107 height 14
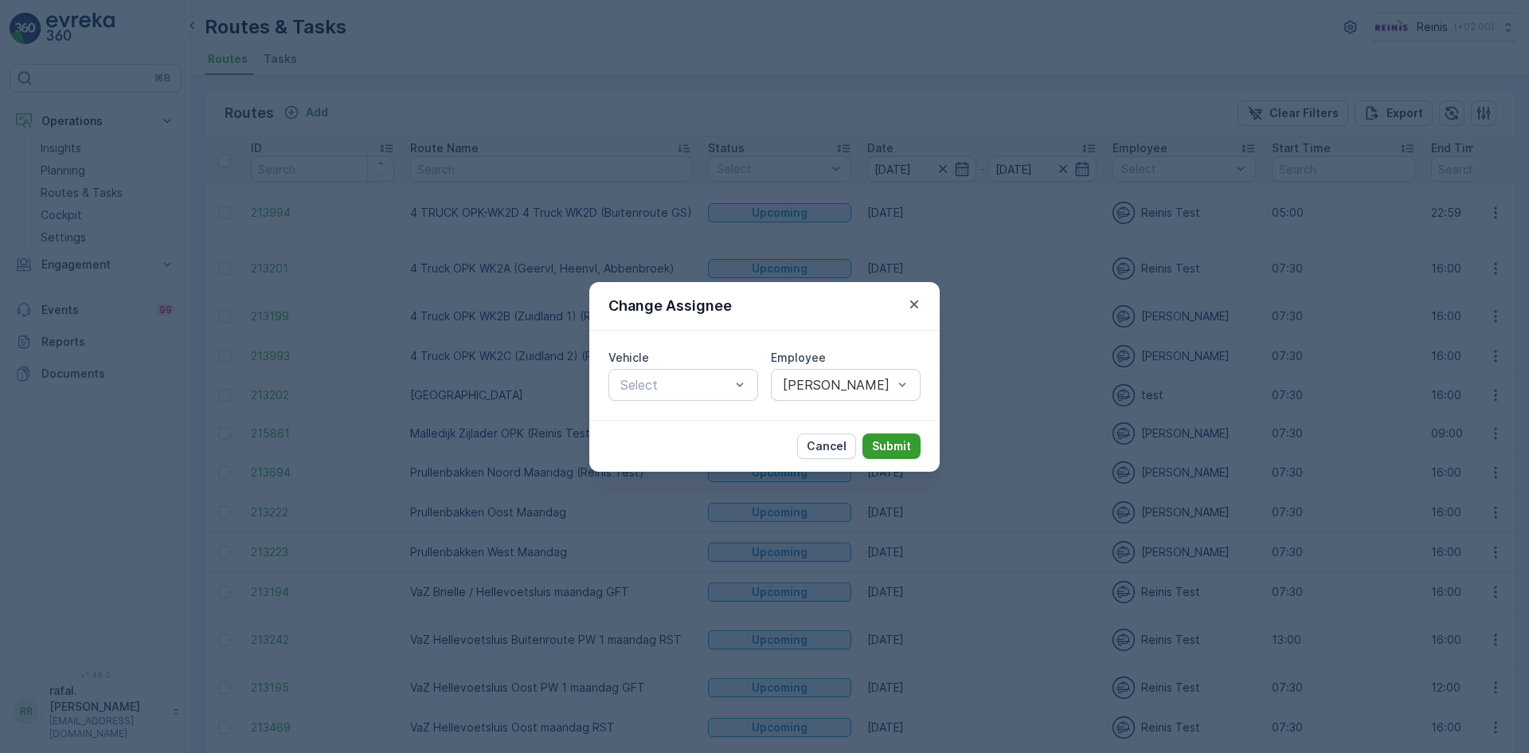
click at [893, 438] on p "Submit" at bounding box center [891, 446] width 39 height 16
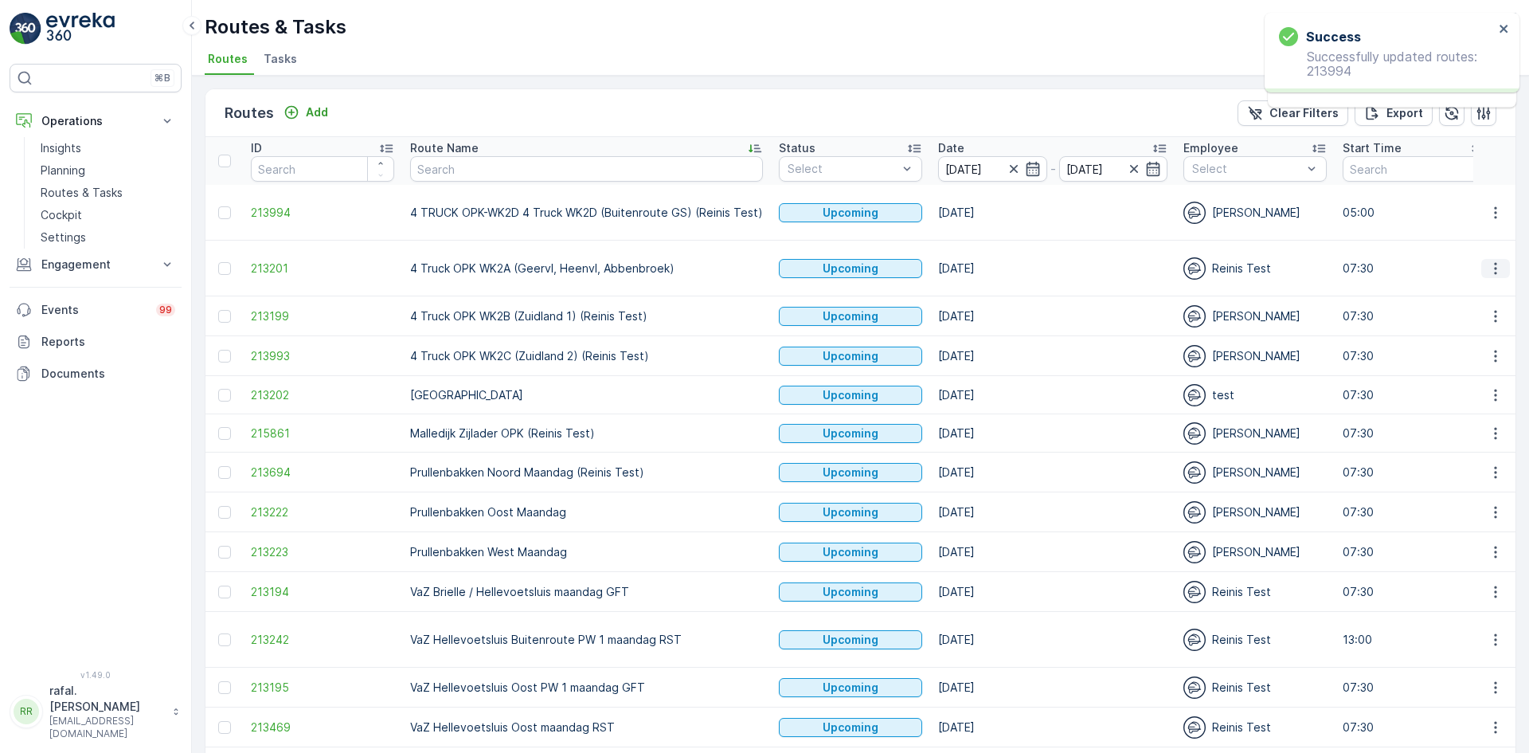
click at [1488, 268] on icon "button" at bounding box center [1496, 268] width 16 height 16
click at [1455, 382] on span "Change Assignee" at bounding box center [1458, 382] width 93 height 16
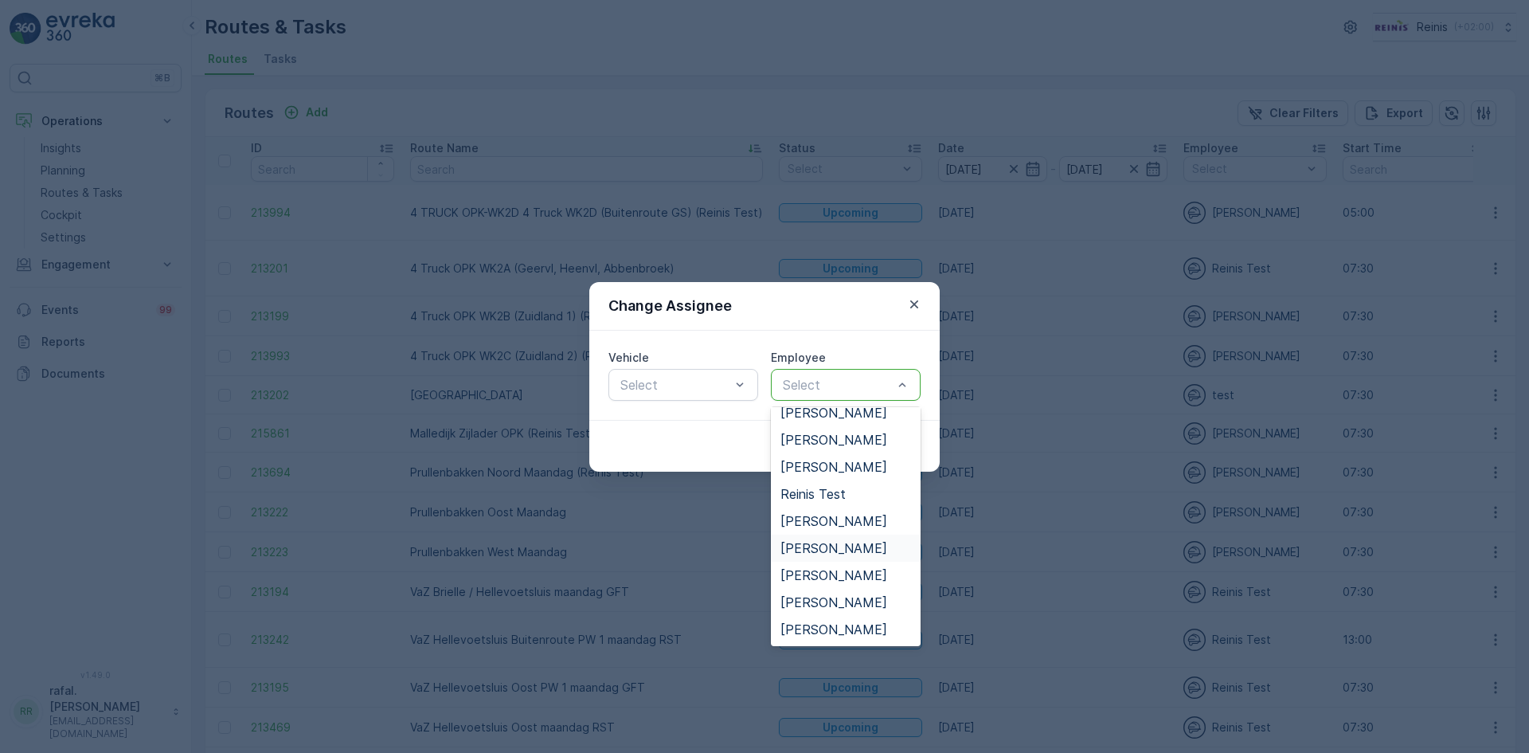
click at [861, 541] on span "[PERSON_NAME]" at bounding box center [834, 548] width 107 height 14
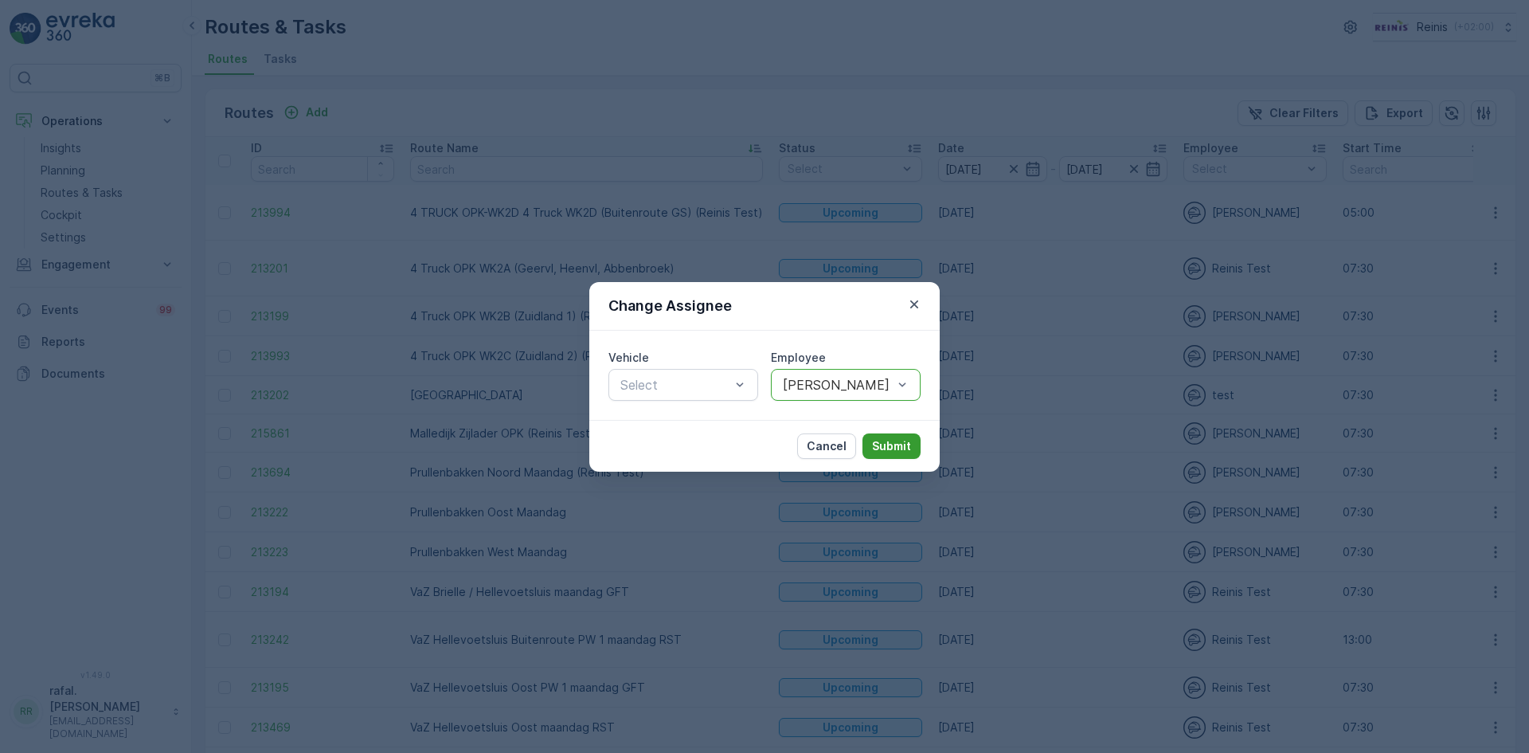
click at [889, 441] on p "Submit" at bounding box center [891, 446] width 39 height 16
